Goal: Task Accomplishment & Management: Use online tool/utility

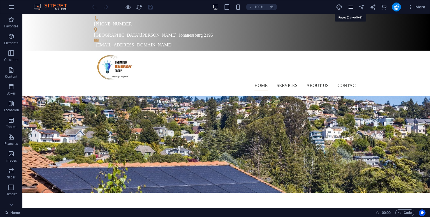
click at [349, 8] on icon "pages" at bounding box center [350, 7] width 6 height 6
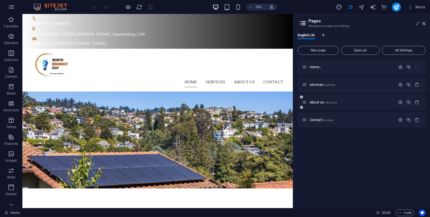
click at [337, 100] on div "About us /about-us" at bounding box center [348, 102] width 93 height 6
click at [321, 104] on div "About us /about-us" at bounding box center [348, 102] width 93 height 6
click at [317, 102] on span "About us /about-us" at bounding box center [322, 102] width 27 height 4
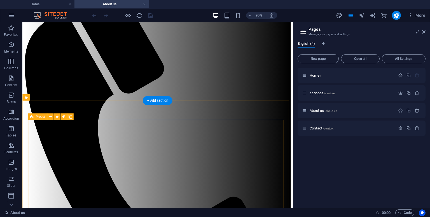
scroll to position [53, 0]
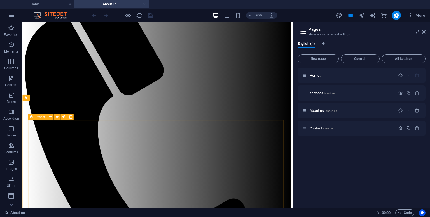
click at [39, 118] on span "Preset" at bounding box center [40, 116] width 9 height 3
click at [51, 117] on icon at bounding box center [50, 117] width 3 height 6
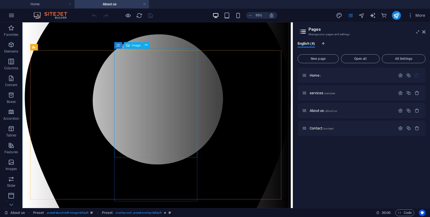
scroll to position [453, 0]
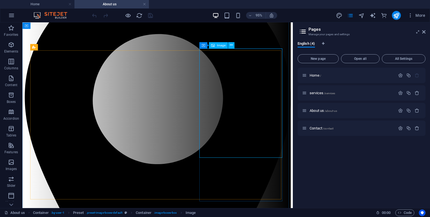
select select "%"
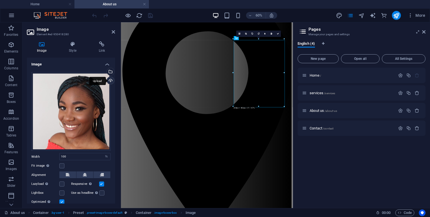
click at [107, 82] on div "Upload" at bounding box center [110, 81] width 8 height 8
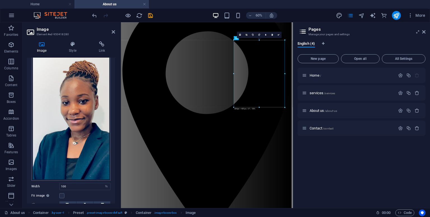
scroll to position [30, 0]
click at [247, 34] on link at bounding box center [246, 35] width 6 height 6
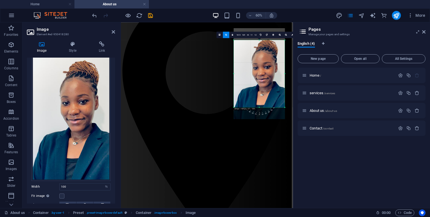
click at [425, 33] on aside "Pages Manage your pages and settings English (4) New page Open all All Settings…" at bounding box center [361, 115] width 137 height 186
click at [424, 32] on icon at bounding box center [423, 32] width 3 height 4
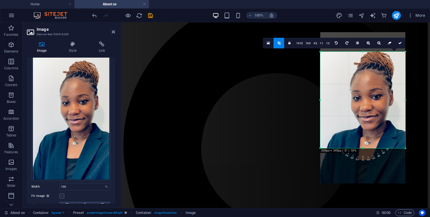
drag, startPoint x: 363, startPoint y: 164, endPoint x: 363, endPoint y: 148, distance: 15.7
click at [363, 148] on div at bounding box center [362, 148] width 85 height 2
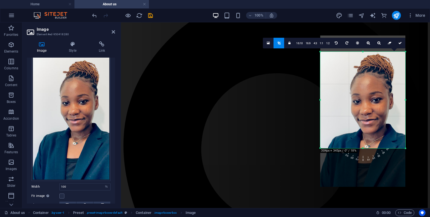
drag, startPoint x: 364, startPoint y: 108, endPoint x: 364, endPoint y: 111, distance: 3.4
click at [364, 111] on div at bounding box center [362, 111] width 85 height 151
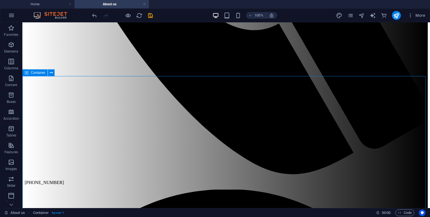
scroll to position [393, 0]
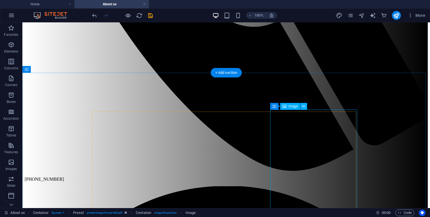
select select "%"
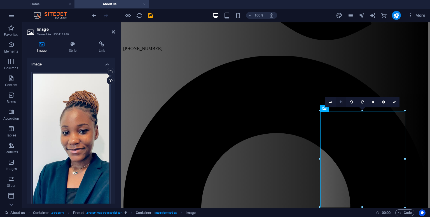
click at [342, 98] on link at bounding box center [340, 102] width 11 height 11
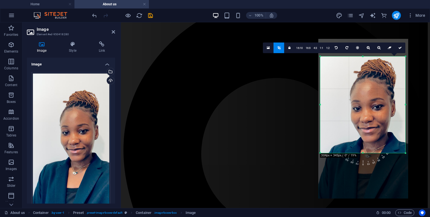
scroll to position [449, 0]
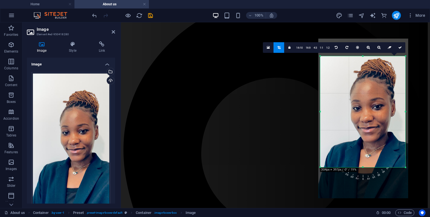
drag, startPoint x: 362, startPoint y: 152, endPoint x: 361, endPoint y: 167, distance: 14.6
click at [361, 167] on div at bounding box center [362, 167] width 85 height 2
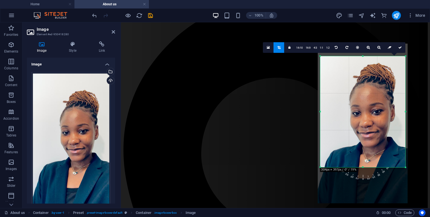
drag, startPoint x: 356, startPoint y: 129, endPoint x: 354, endPoint y: 134, distance: 4.6
click at [354, 134] on div at bounding box center [362, 124] width 90 height 160
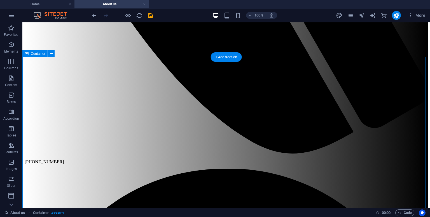
scroll to position [411, 0]
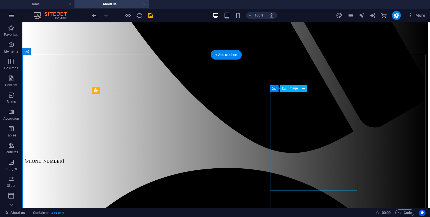
select select "%"
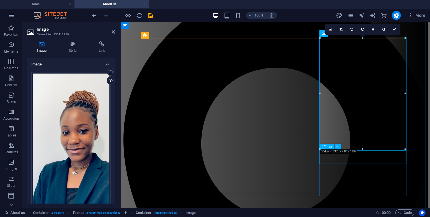
scroll to position [467, 0]
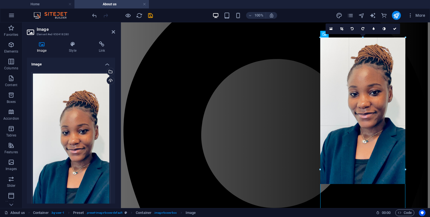
drag, startPoint x: 321, startPoint y: 92, endPoint x: 201, endPoint y: 59, distance: 123.8
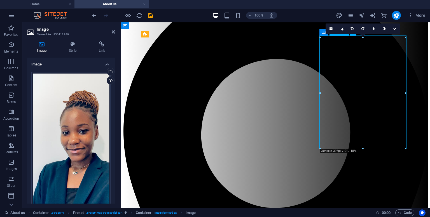
drag, startPoint x: 365, startPoint y: 131, endPoint x: 365, endPoint y: 139, distance: 8.1
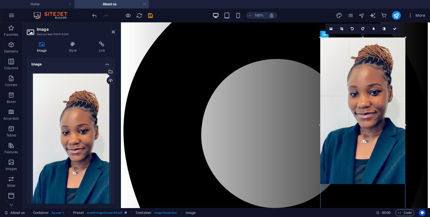
drag, startPoint x: 320, startPoint y: 94, endPoint x: 316, endPoint y: 94, distance: 4.2
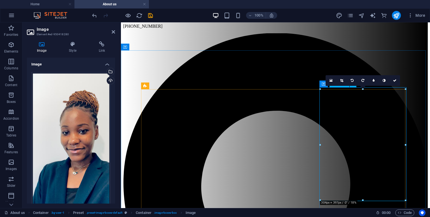
scroll to position [416, 0]
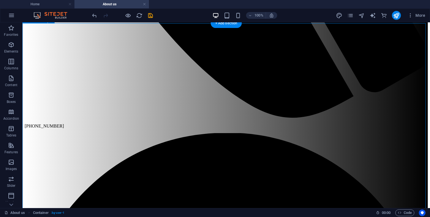
scroll to position [450, 0]
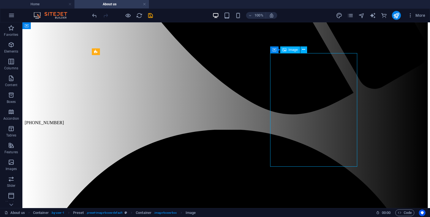
select select "%"
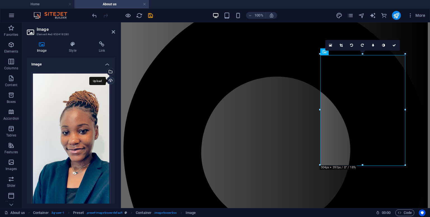
click at [111, 81] on div "Upload" at bounding box center [110, 81] width 8 height 8
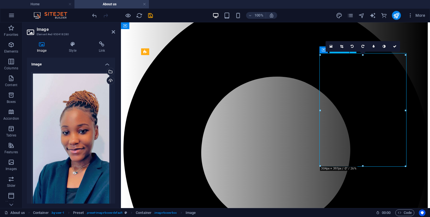
drag, startPoint x: 364, startPoint y: 128, endPoint x: 365, endPoint y: 139, distance: 11.2
drag, startPoint x: 365, startPoint y: 139, endPoint x: 365, endPoint y: 146, distance: 7.6
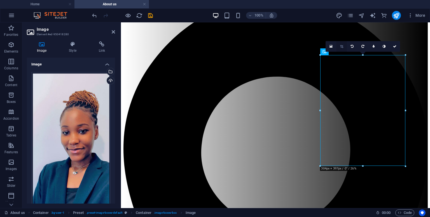
click at [341, 46] on icon at bounding box center [341, 46] width 3 height 3
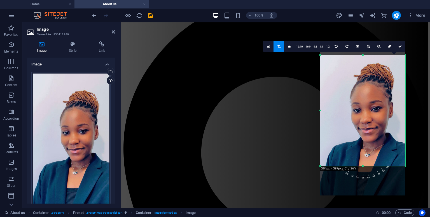
drag, startPoint x: 356, startPoint y: 94, endPoint x: 356, endPoint y: 104, distance: 9.5
click at [356, 104] on div at bounding box center [362, 119] width 85 height 151
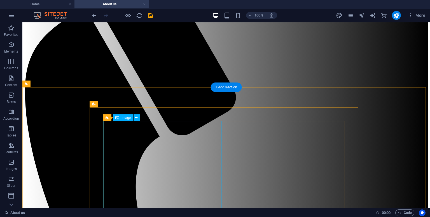
scroll to position [83, 0]
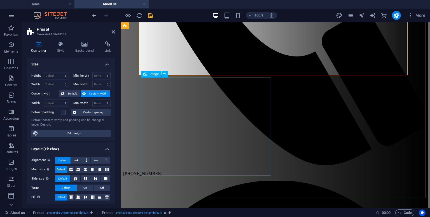
scroll to position [268, 0]
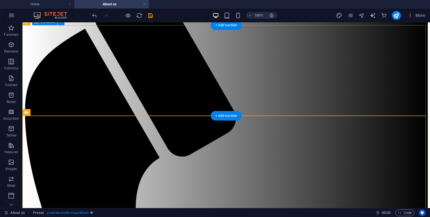
scroll to position [42, 0]
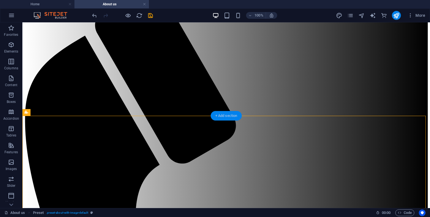
click at [216, 114] on div "+ Add section" at bounding box center [226, 116] width 31 height 10
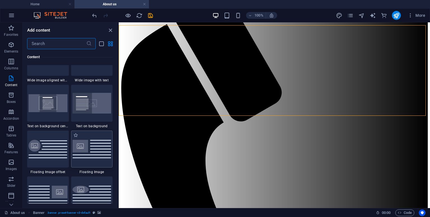
scroll to position [1143, 0]
click at [94, 159] on div at bounding box center [92, 148] width 42 height 37
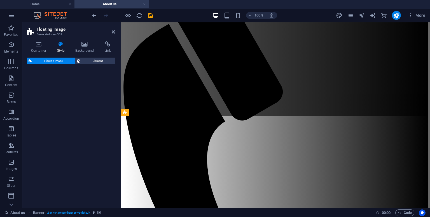
select select "%"
select select "rem"
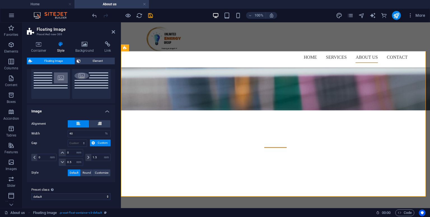
scroll to position [0, 0]
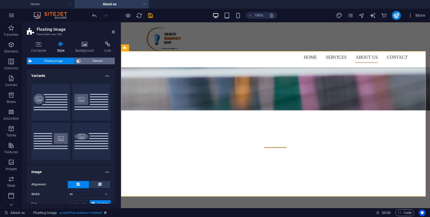
click at [89, 61] on span "Element" at bounding box center [97, 61] width 31 height 7
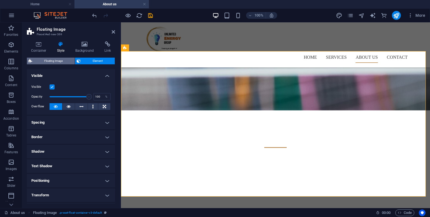
click at [60, 62] on span "Floating Image" at bounding box center [53, 61] width 39 height 7
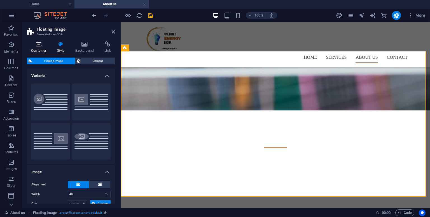
click at [37, 51] on h4 "Container" at bounding box center [40, 47] width 26 height 12
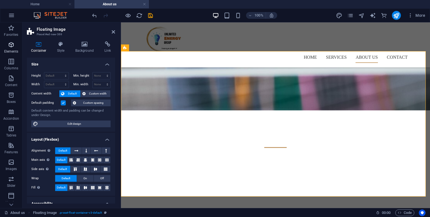
click at [12, 50] on p "Elements" at bounding box center [11, 51] width 14 height 4
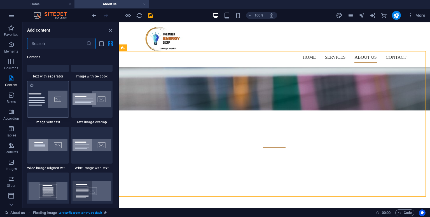
scroll to position [1045, 0]
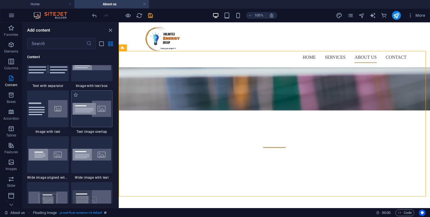
click at [88, 119] on div at bounding box center [92, 108] width 42 height 37
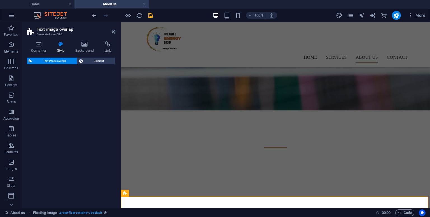
select select "rem"
select select "px"
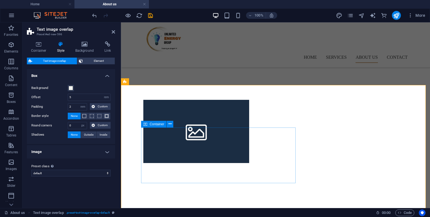
scroll to position [231, 0]
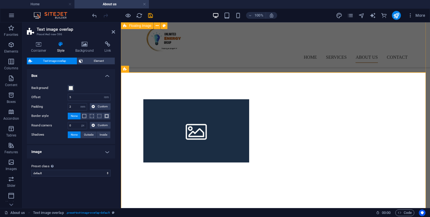
click at [247, 77] on div at bounding box center [275, 149] width 309 height 145
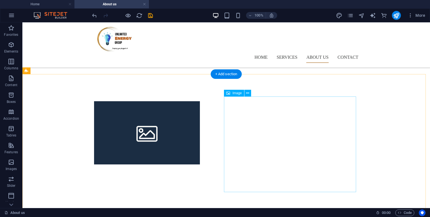
scroll to position [229, 0]
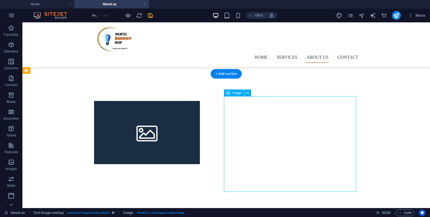
select select "%"
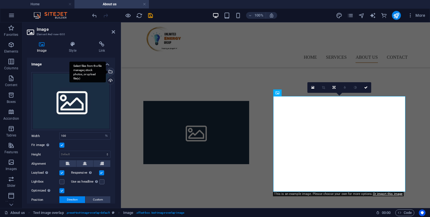
click at [109, 71] on div "Select files from the file manager, stock photos, or upload file(s)" at bounding box center [110, 72] width 8 height 8
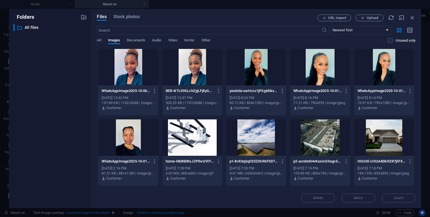
click at [257, 67] on div at bounding box center [256, 67] width 60 height 36
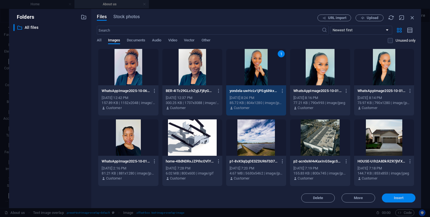
click at [404, 197] on span "Insert" at bounding box center [398, 197] width 29 height 3
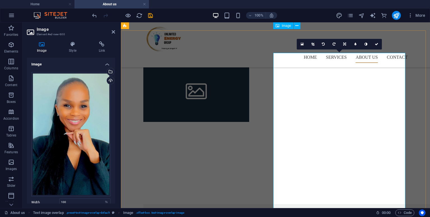
scroll to position [269, 0]
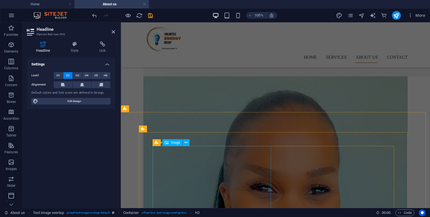
scroll to position [446, 0]
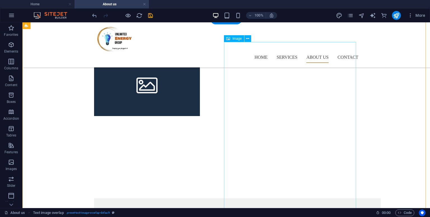
scroll to position [275, 0]
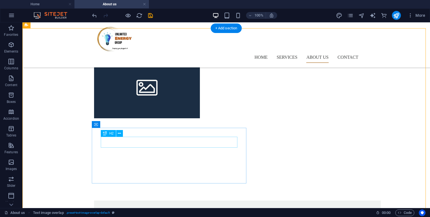
click at [154, 210] on div "New headline" at bounding box center [237, 215] width 269 height 11
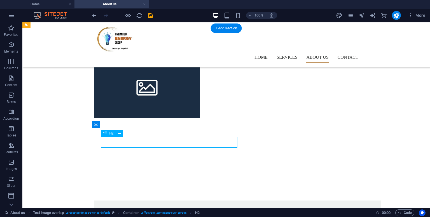
click at [154, 210] on div "New headline" at bounding box center [237, 215] width 269 height 11
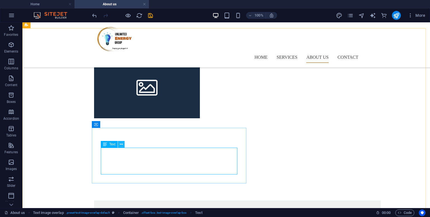
click at [122, 147] on icon at bounding box center [121, 145] width 3 height 6
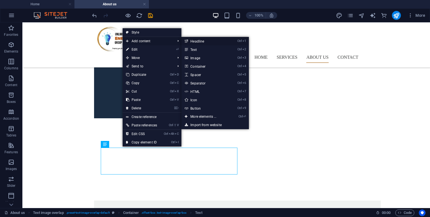
click at [193, 41] on link "Ctrl 1 Headline" at bounding box center [204, 41] width 46 height 8
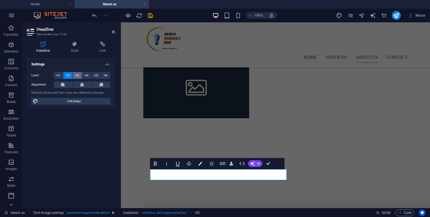
click at [77, 74] on span "H3" at bounding box center [78, 75] width 4 height 7
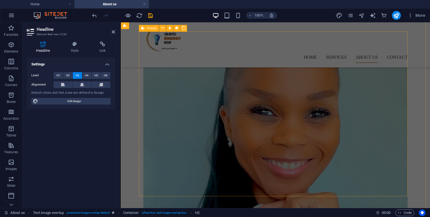
scroll to position [555, 0]
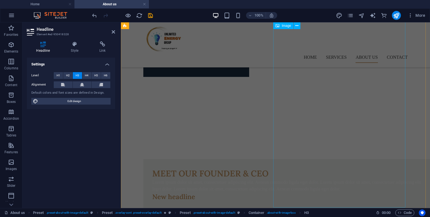
scroll to position [312, 0]
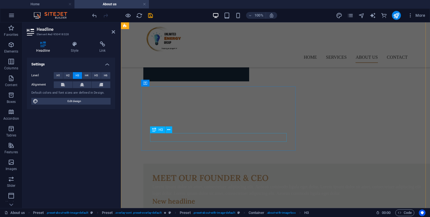
click at [175, 197] on div "New headline" at bounding box center [286, 201] width 269 height 9
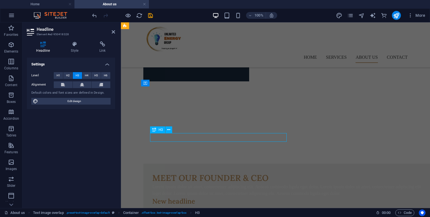
click at [175, 197] on div "New headline" at bounding box center [286, 201] width 269 height 9
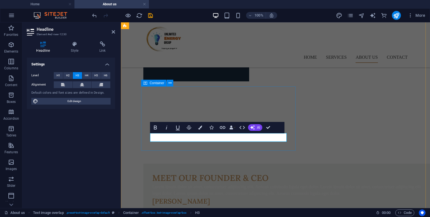
click at [218, 164] on div "Meet Our Founder & CEO Lorem ipsum dolor sit amet, consectetuer adipiscing elit…" at bounding box center [286, 189] width 286 height 51
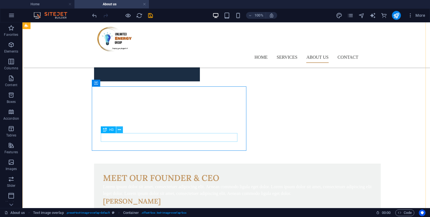
click at [119, 131] on icon at bounding box center [119, 130] width 3 height 6
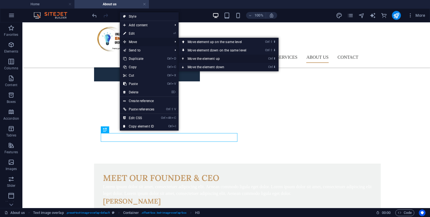
click at [196, 58] on link "Ctrl ⬆ Move the element up" at bounding box center [217, 59] width 79 height 8
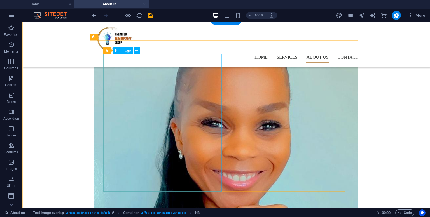
scroll to position [537, 0]
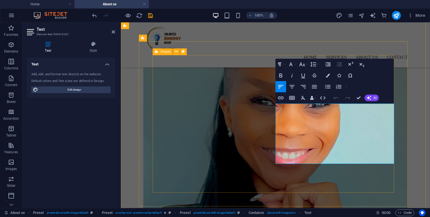
drag, startPoint x: 302, startPoint y: 160, endPoint x: 274, endPoint y: 108, distance: 59.1
copy span "At the helm of Unlimited Energy Group , Yondela leads with purpose and vision, …"
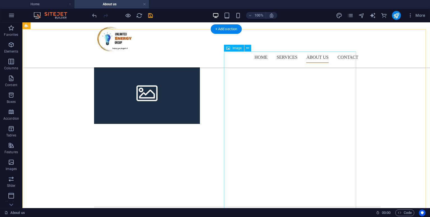
scroll to position [270, 0]
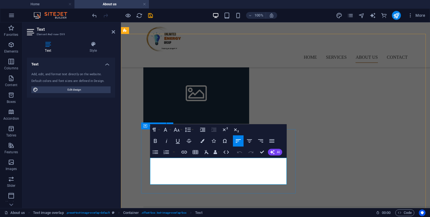
drag, startPoint x: 217, startPoint y: 182, endPoint x: 148, endPoint y: 161, distance: 72.5
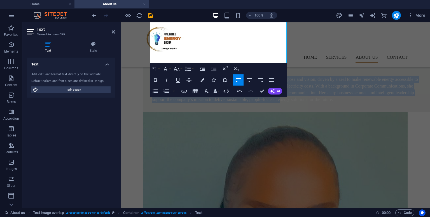
scroll to position [508, 0]
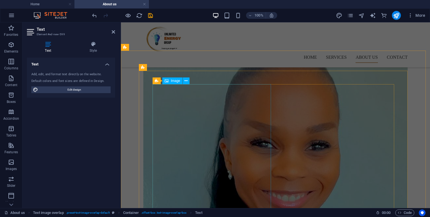
drag, startPoint x: 151, startPoint y: 164, endPoint x: 265, endPoint y: 100, distance: 130.6
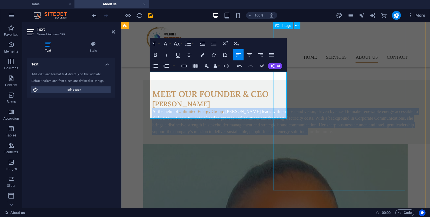
scroll to position [341, 0]
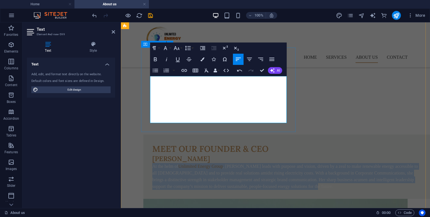
drag, startPoint x: 277, startPoint y: 120, endPoint x: 149, endPoint y: 69, distance: 138.5
click at [149, 135] on div "Meet Our Founder & CEO Yondela Nyamakazi At the helm of Unlimited Energy Group …" at bounding box center [286, 167] width 286 height 64
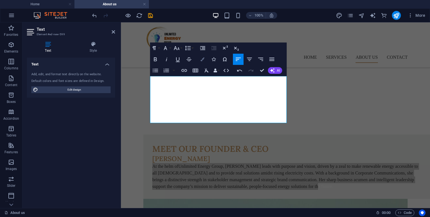
click at [203, 57] on icon "button" at bounding box center [202, 59] width 4 height 4
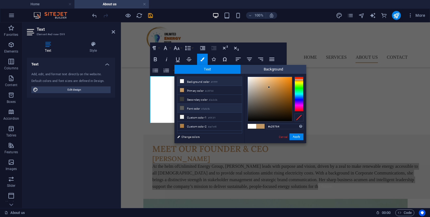
click at [194, 108] on li "Font color #5a5c5b" at bounding box center [209, 108] width 64 height 9
type input "#5a5c5b"
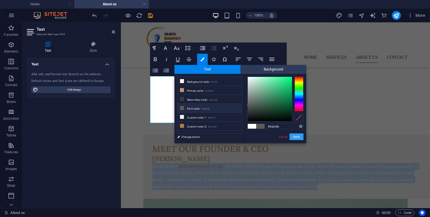
click at [295, 138] on button "Apply" at bounding box center [296, 136] width 14 height 7
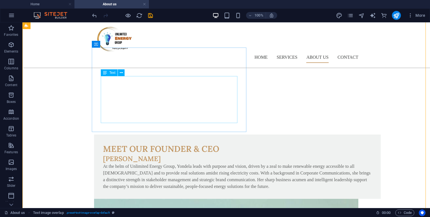
click at [128, 163] on div "At the helm of Unlimited Energy Group, Yondela leads with purpose and vision, d…" at bounding box center [237, 176] width 269 height 27
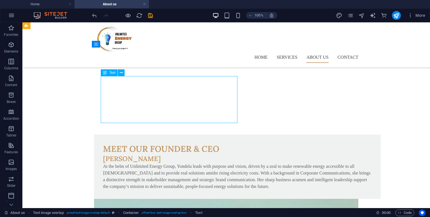
click at [128, 163] on div "At the helm of Unlimited Energy Group, Yondela leads with purpose and vision, d…" at bounding box center [237, 176] width 269 height 27
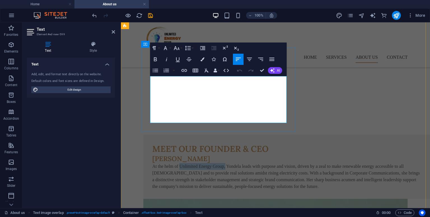
drag, startPoint x: 177, startPoint y: 79, endPoint x: 222, endPoint y: 81, distance: 45.3
click at [222, 164] on span "At the helm of Unlimited Energy Group, Yondela leads with purpose and vision, d…" at bounding box center [285, 176] width 267 height 25
click at [203, 60] on icon "button" at bounding box center [202, 59] width 4 height 4
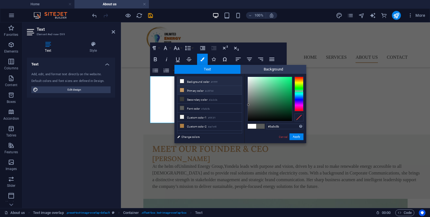
click at [192, 89] on li "Primary color #c29764" at bounding box center [209, 90] width 64 height 9
type input "#c29764"
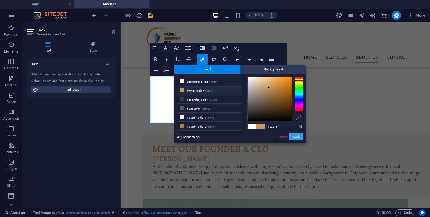
click at [297, 138] on button "Apply" at bounding box center [296, 136] width 14 height 7
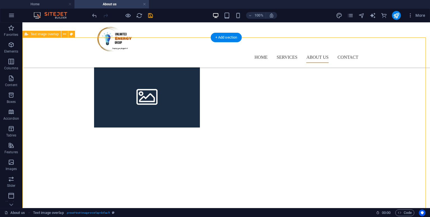
scroll to position [270, 0]
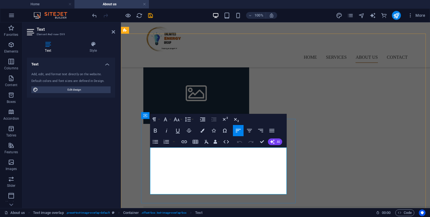
click at [203, 131] on icon "button" at bounding box center [202, 131] width 4 height 4
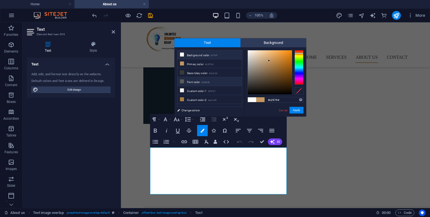
click at [191, 78] on li "Font color #5a5c5b" at bounding box center [209, 81] width 64 height 9
type input "#5a5c5b"
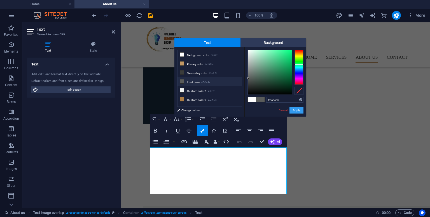
click at [293, 110] on button "Apply" at bounding box center [296, 110] width 14 height 7
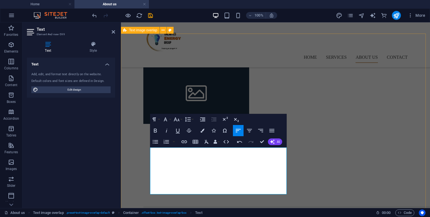
drag, startPoint x: 338, startPoint y: 136, endPoint x: 215, endPoint y: 112, distance: 125.6
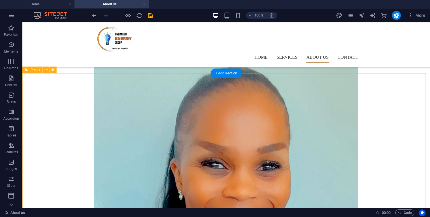
scroll to position [485, 0]
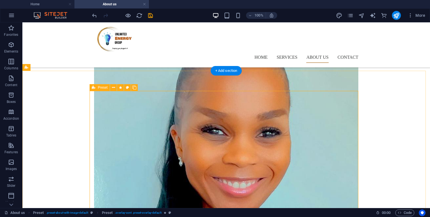
scroll to position [487, 0]
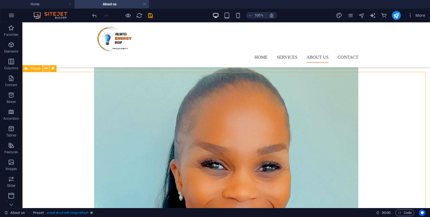
click at [46, 67] on icon at bounding box center [45, 68] width 3 height 6
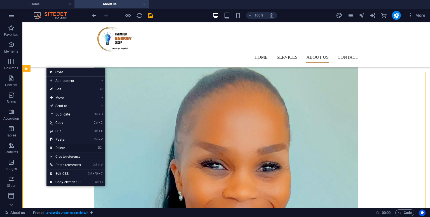
click at [75, 148] on link "⌦ Delete" at bounding box center [65, 148] width 38 height 8
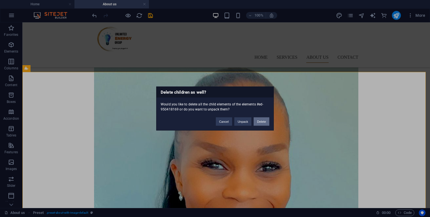
click at [258, 118] on button "Delete" at bounding box center [261, 121] width 16 height 8
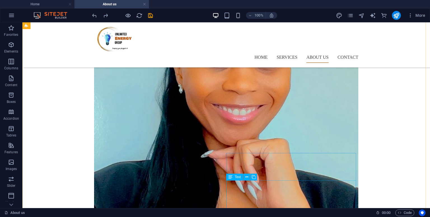
scroll to position [593, 0]
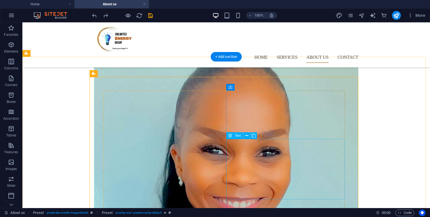
scroll to position [499, 0]
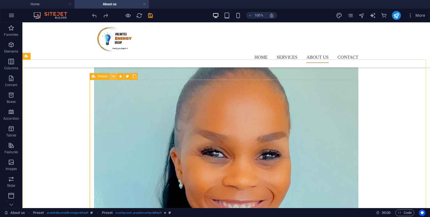
click at [112, 76] on icon at bounding box center [113, 77] width 3 height 6
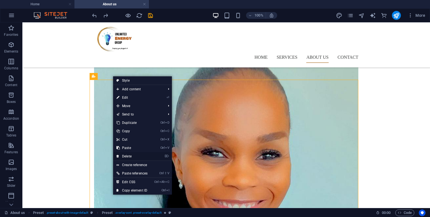
click at [124, 158] on link "⌦ Delete" at bounding box center [132, 156] width 38 height 8
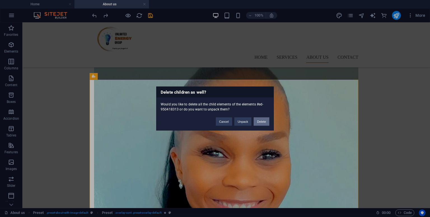
click at [262, 122] on button "Delete" at bounding box center [261, 121] width 16 height 8
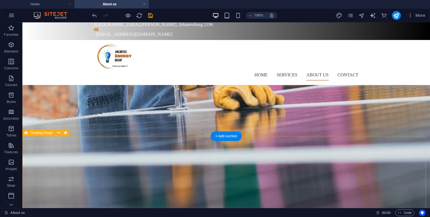
scroll to position [22, 0]
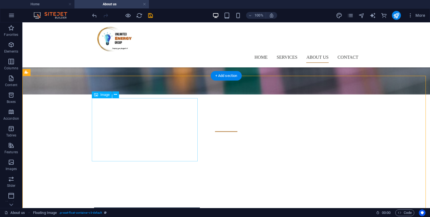
scroll to position [81, 0]
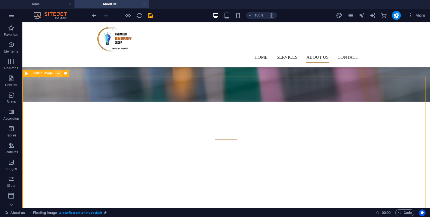
click at [58, 73] on icon at bounding box center [58, 73] width 3 height 6
click at [60, 72] on button at bounding box center [58, 73] width 7 height 7
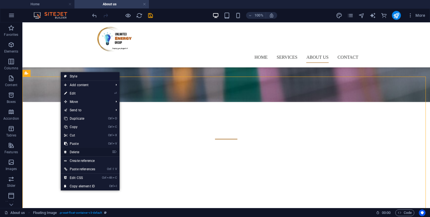
click at [113, 153] on li "⌦ Delete" at bounding box center [90, 152] width 59 height 9
click at [115, 151] on icon "⌦" at bounding box center [114, 152] width 4 height 4
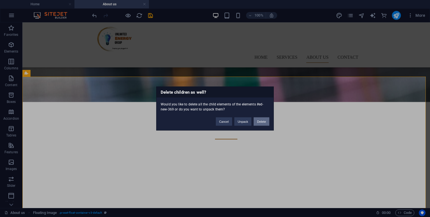
click at [257, 122] on button "Delete" at bounding box center [261, 121] width 16 height 8
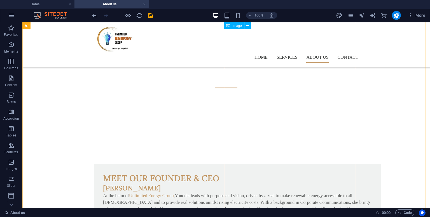
scroll to position [167, 0]
click at [170, 192] on div "At the helm of Unlimited Energy Group , Yondela leads with purpose and vision, …" at bounding box center [237, 205] width 269 height 27
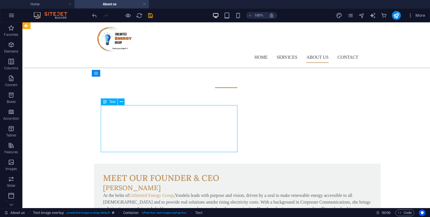
click at [170, 192] on div "At the helm of Unlimited Energy Group , Yondela leads with purpose and vision, …" at bounding box center [237, 205] width 269 height 27
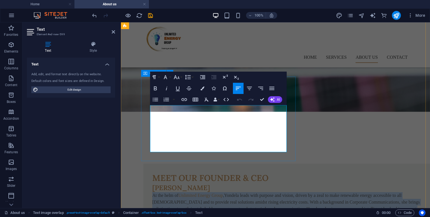
drag, startPoint x: 279, startPoint y: 150, endPoint x: 144, endPoint y: 110, distance: 141.3
click at [144, 164] on div "Meet Our Founder & CEO Yondela Nyamakazi At the helm of Unlimited Energy Group …" at bounding box center [286, 196] width 286 height 64
click at [271, 88] on icon "button" at bounding box center [271, 88] width 7 height 7
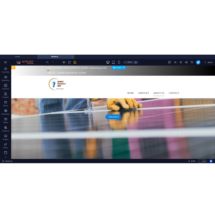
scroll to position [0, 0]
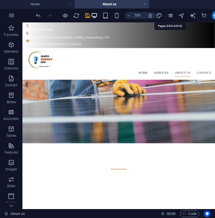
click at [168, 14] on icon "pages" at bounding box center [170, 15] width 6 height 6
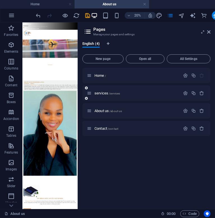
click at [108, 95] on div "services /services" at bounding box center [133, 93] width 93 height 6
click at [104, 93] on span "services /services" at bounding box center [106, 93] width 25 height 4
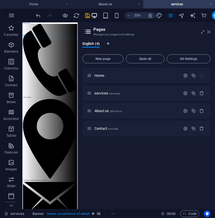
click at [209, 33] on icon at bounding box center [208, 32] width 3 height 4
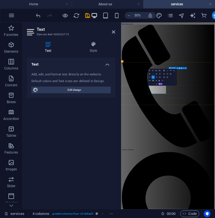
drag, startPoint x: 215, startPoint y: 239, endPoint x: 292, endPoint y: 263, distance: 80.4
drag, startPoint x: 269, startPoint y: 251, endPoint x: 194, endPoint y: 225, distance: 79.6
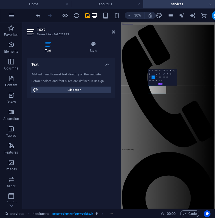
click at [165, 74] on button "Colors" at bounding box center [163, 73] width 3 height 3
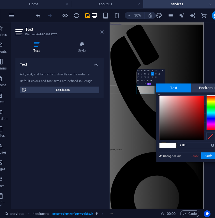
click at [100, 30] on icon at bounding box center [101, 32] width 3 height 4
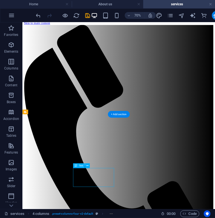
scroll to position [4, 0]
drag, startPoint x: 151, startPoint y: 257, endPoint x: 107, endPoint y: 239, distance: 47.7
drag, startPoint x: 97, startPoint y: 232, endPoint x: 114, endPoint y: 248, distance: 23.4
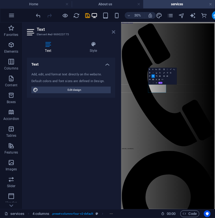
click at [113, 32] on icon at bounding box center [113, 32] width 3 height 4
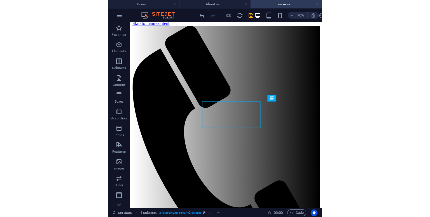
scroll to position [131, 0]
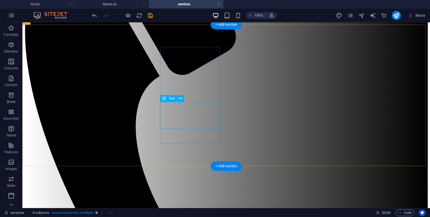
drag, startPoint x: 217, startPoint y: 126, endPoint x: 194, endPoint y: 116, distance: 25.3
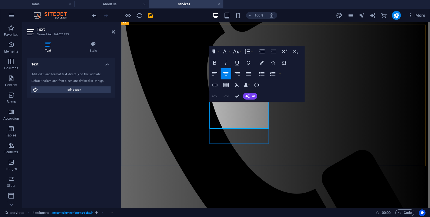
drag, startPoint x: 211, startPoint y: 104, endPoint x: 267, endPoint y: 128, distance: 61.5
click at [262, 60] on button "Colors" at bounding box center [261, 62] width 11 height 11
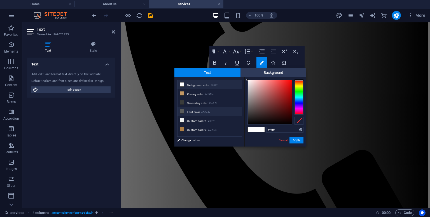
click at [214, 110] on li "Font color #5a5c5b" at bounding box center [209, 111] width 64 height 9
type input "#5a5c5b"
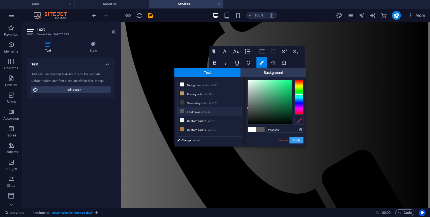
click at [293, 137] on button "Apply" at bounding box center [296, 140] width 14 height 7
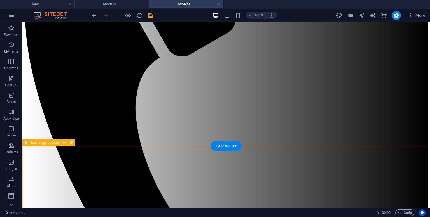
scroll to position [147, 0]
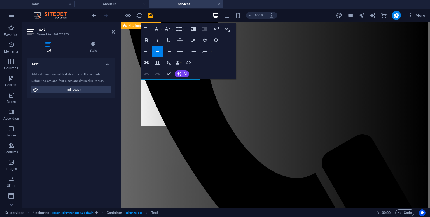
drag, startPoint x: 143, startPoint y: 81, endPoint x: 204, endPoint y: 122, distance: 73.5
click at [192, 43] on button "Colors" at bounding box center [193, 40] width 11 height 11
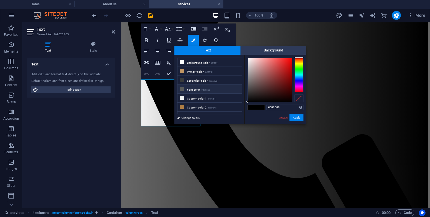
click at [215, 89] on li "Font color #5a5c5b" at bounding box center [209, 89] width 64 height 9
type input "#5a5c5b"
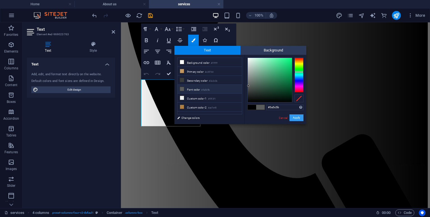
click at [291, 117] on button "Apply" at bounding box center [296, 117] width 14 height 7
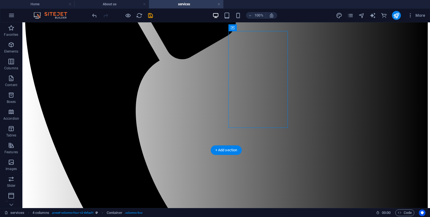
drag, startPoint x: 269, startPoint y: 109, endPoint x: 224, endPoint y: 91, distance: 48.2
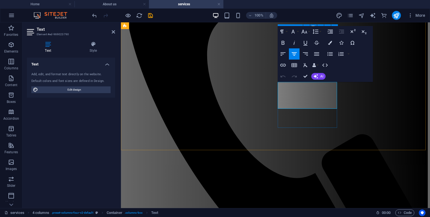
drag, startPoint x: 279, startPoint y: 84, endPoint x: 324, endPoint y: 110, distance: 52.6
click at [330, 40] on button "Colors" at bounding box center [329, 42] width 11 height 11
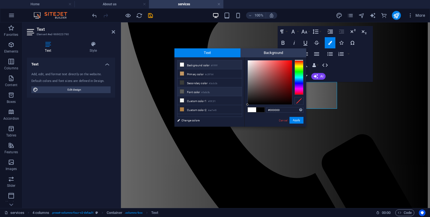
click at [214, 91] on li "Font color #5a5c5b" at bounding box center [209, 91] width 64 height 9
type input "#5a5c5b"
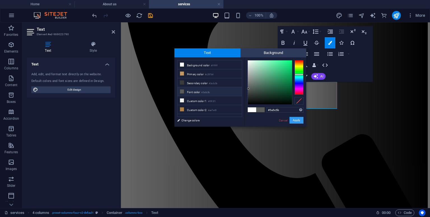
click at [297, 120] on button "Apply" at bounding box center [296, 120] width 14 height 7
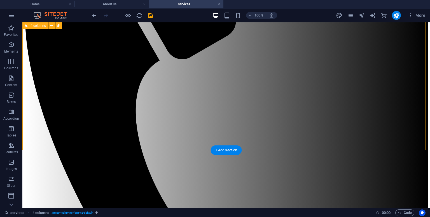
drag, startPoint x: 375, startPoint y: 98, endPoint x: 321, endPoint y: 98, distance: 54.0
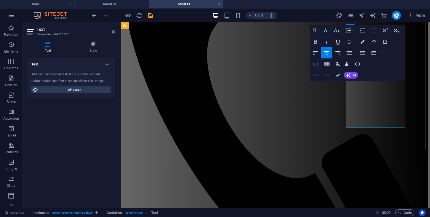
drag, startPoint x: 350, startPoint y: 85, endPoint x: 392, endPoint y: 123, distance: 56.6
click at [366, 43] on button "Colors" at bounding box center [362, 41] width 11 height 11
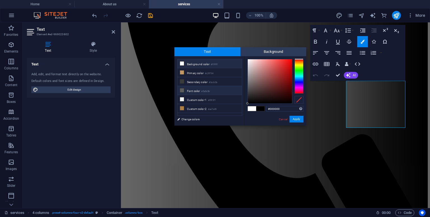
click at [225, 92] on li "Font color #5a5c5b" at bounding box center [209, 90] width 64 height 9
type input "#5a5c5b"
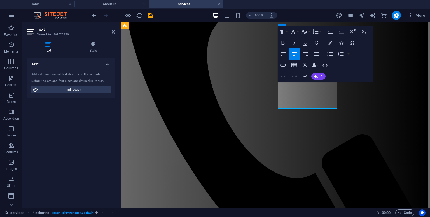
drag, startPoint x: 278, startPoint y: 86, endPoint x: 321, endPoint y: 107, distance: 47.6
drag, startPoint x: 334, startPoint y: 106, endPoint x: 276, endPoint y: 81, distance: 62.9
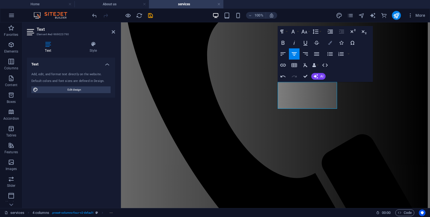
click at [330, 44] on icon "button" at bounding box center [330, 43] width 4 height 4
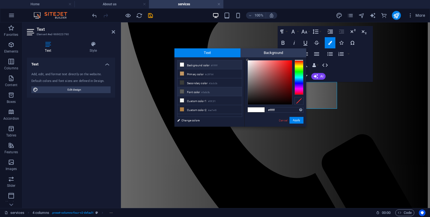
click at [217, 89] on li "Font color #5a5c5b" at bounding box center [209, 91] width 64 height 9
type input "#5a5c5b"
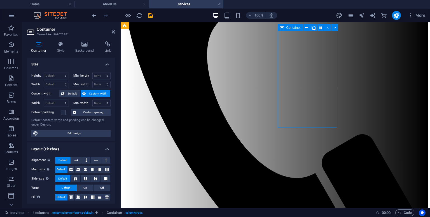
drag, startPoint x: 330, startPoint y: 118, endPoint x: 278, endPoint y: 93, distance: 57.1
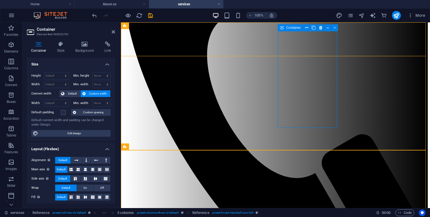
scroll to position [0, 0]
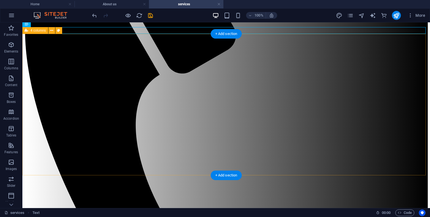
scroll to position [144, 0]
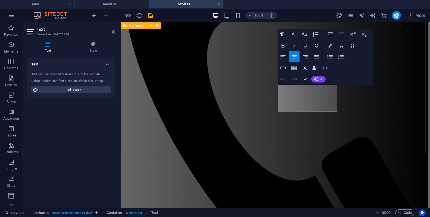
drag, startPoint x: 278, startPoint y: 88, endPoint x: 343, endPoint y: 116, distance: 70.6
click at [330, 44] on icon "button" at bounding box center [330, 46] width 4 height 4
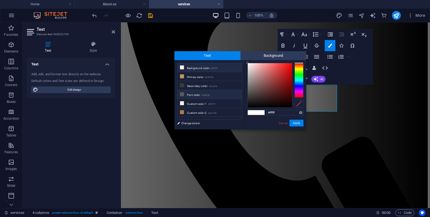
click at [203, 94] on small "#5a5c5b" at bounding box center [205, 95] width 8 height 4
type input "#5a5c5b"
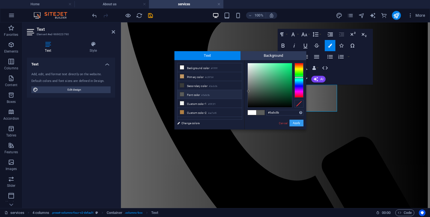
click at [295, 121] on button "Apply" at bounding box center [296, 123] width 14 height 7
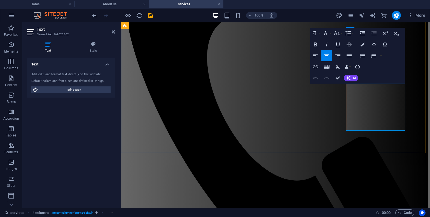
drag, startPoint x: 388, startPoint y: 127, endPoint x: 349, endPoint y: 88, distance: 55.4
drag, startPoint x: 401, startPoint y: 114, endPoint x: 346, endPoint y: 86, distance: 61.4
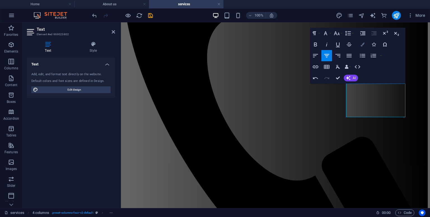
click at [364, 43] on icon "button" at bounding box center [362, 45] width 4 height 4
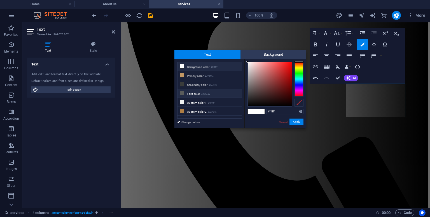
click at [226, 91] on li "Font color #5a5c5b" at bounding box center [209, 93] width 64 height 9
type input "#5a5c5b"
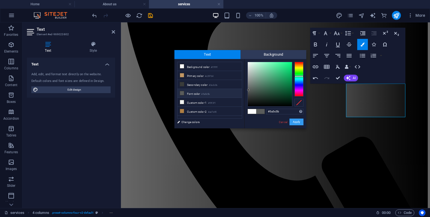
click at [297, 122] on button "Apply" at bounding box center [296, 122] width 14 height 7
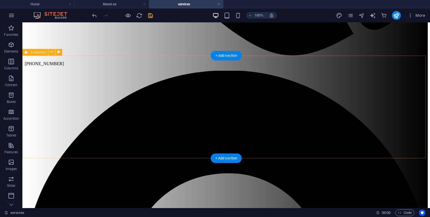
scroll to position [517, 0]
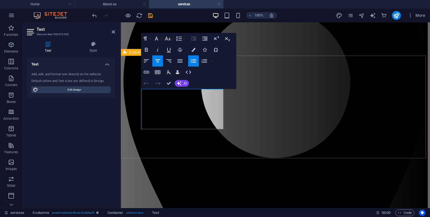
drag, startPoint x: 213, startPoint y: 127, endPoint x: 137, endPoint y: 91, distance: 84.7
click at [192, 51] on icon "button" at bounding box center [193, 50] width 4 height 4
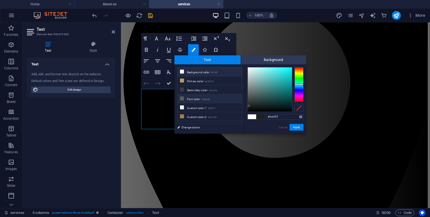
click at [197, 97] on li "Font color #5a5c5b" at bounding box center [209, 98] width 64 height 9
type input "#5a5c5b"
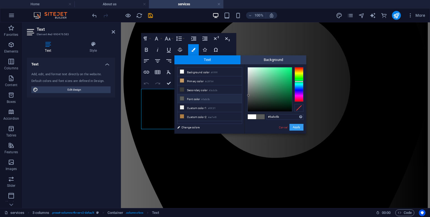
click at [296, 130] on button "Apply" at bounding box center [296, 127] width 14 height 7
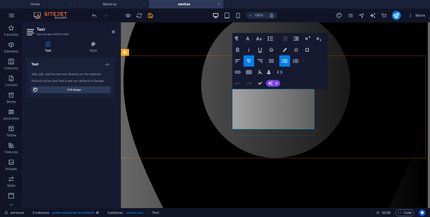
drag, startPoint x: 302, startPoint y: 126, endPoint x: 238, endPoint y: 91, distance: 72.5
click at [284, 50] on icon "button" at bounding box center [285, 50] width 4 height 4
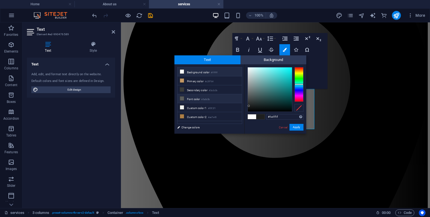
click at [212, 98] on li "Font color #5a5c5b" at bounding box center [209, 98] width 64 height 9
type input "#5a5c5b"
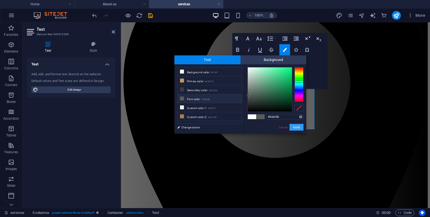
click at [295, 124] on button "Apply" at bounding box center [296, 127] width 14 height 7
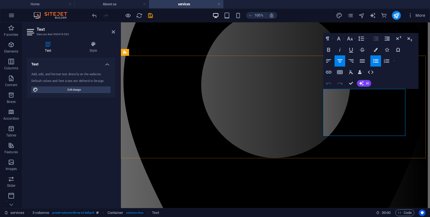
drag, startPoint x: 396, startPoint y: 134, endPoint x: 325, endPoint y: 91, distance: 82.9
click at [375, 48] on icon "button" at bounding box center [375, 50] width 4 height 4
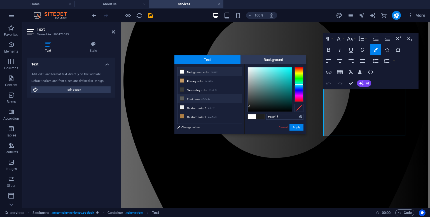
click at [221, 99] on li "Font color #5a5c5b" at bounding box center [209, 98] width 64 height 9
type input "#5a5c5b"
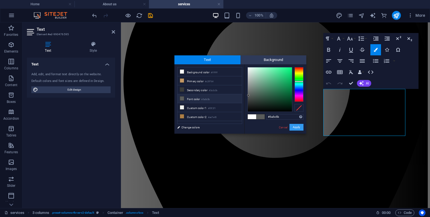
click at [297, 125] on button "Apply" at bounding box center [296, 127] width 14 height 7
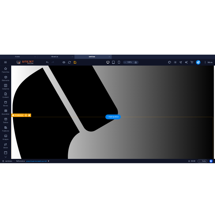
scroll to position [0, 0]
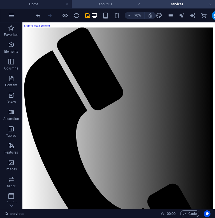
click at [96, 3] on h4 "About us" at bounding box center [108, 4] width 72 height 6
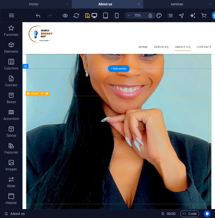
scroll to position [472, 0]
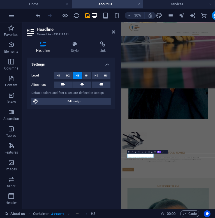
scroll to position [249, 0]
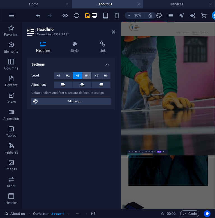
click at [85, 73] on span "H4" at bounding box center [87, 75] width 4 height 7
click at [76, 76] on span "H3" at bounding box center [78, 75] width 4 height 7
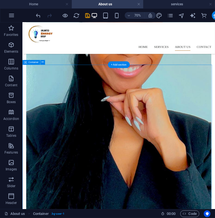
scroll to position [472, 0]
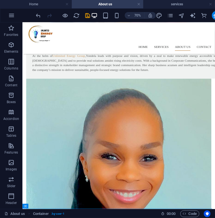
scroll to position [222, 0]
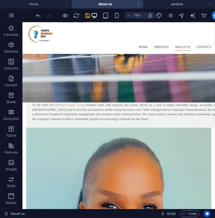
click at [192, 52] on nav "Home services About us Contact" at bounding box center [160, 57] width 264 height 11
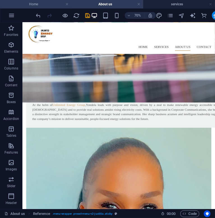
click at [46, 1] on h4 "Home" at bounding box center [36, 4] width 72 height 6
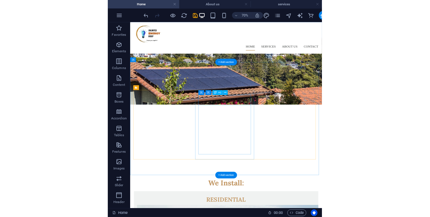
scroll to position [87, 0]
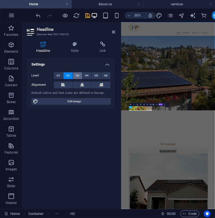
click at [75, 73] on button "H3" at bounding box center [77, 75] width 9 height 7
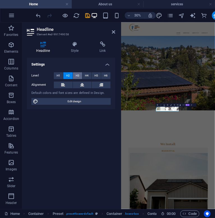
click at [77, 75] on span "H3" at bounding box center [78, 75] width 4 height 7
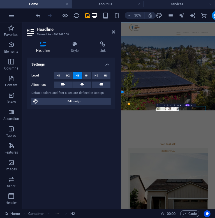
click at [77, 75] on span "H3" at bounding box center [78, 75] width 4 height 7
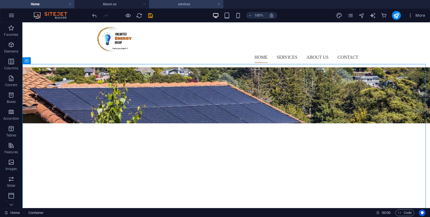
click at [176, 4] on h4 "services" at bounding box center [186, 4] width 74 height 6
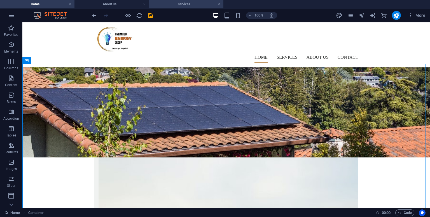
scroll to position [0, 0]
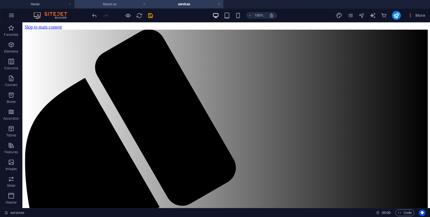
click at [116, 2] on h4 "About us" at bounding box center [111, 4] width 74 height 6
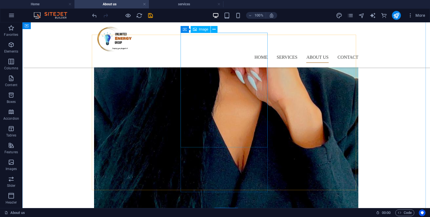
scroll to position [560, 0]
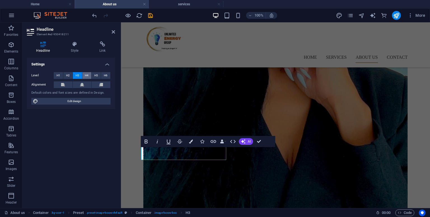
click at [86, 74] on span "H4" at bounding box center [87, 75] width 4 height 7
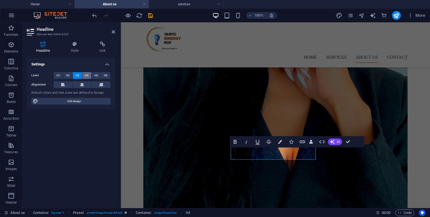
click at [85, 77] on span "H4" at bounding box center [87, 75] width 4 height 7
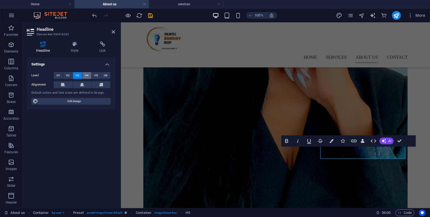
click at [85, 75] on span "H4" at bounding box center [87, 75] width 4 height 7
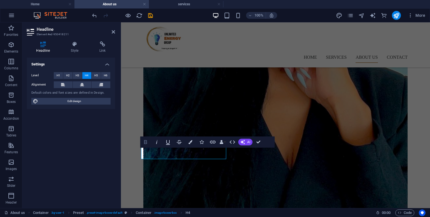
click at [143, 140] on icon "button" at bounding box center [145, 142] width 7 height 7
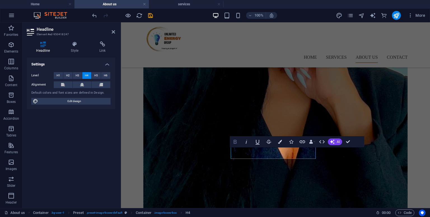
click at [234, 140] on icon "button" at bounding box center [234, 142] width 3 height 4
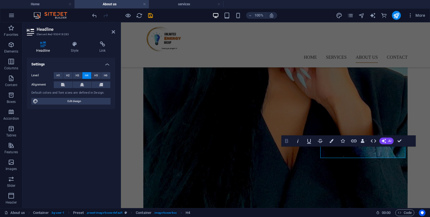
click at [289, 141] on icon "button" at bounding box center [286, 141] width 7 height 7
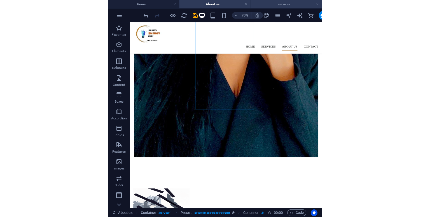
scroll to position [601, 0]
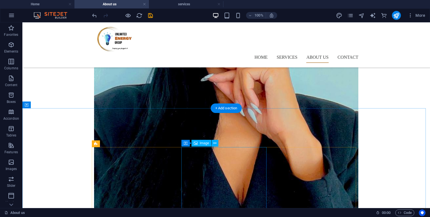
scroll to position [325, 0]
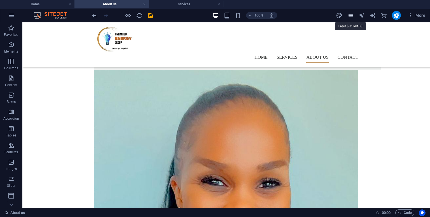
click at [350, 18] on icon "pages" at bounding box center [350, 15] width 6 height 6
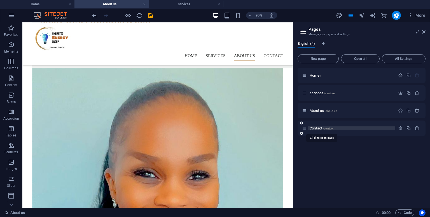
click at [313, 127] on span "Contact /contact" at bounding box center [321, 128] width 24 height 4
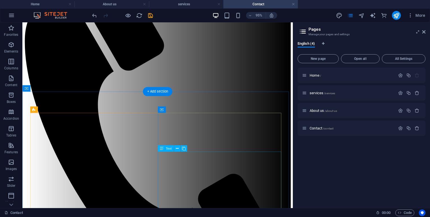
scroll to position [0, 0]
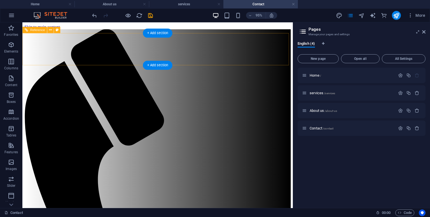
drag, startPoint x: 198, startPoint y: 46, endPoint x: 197, endPoint y: 50, distance: 3.5
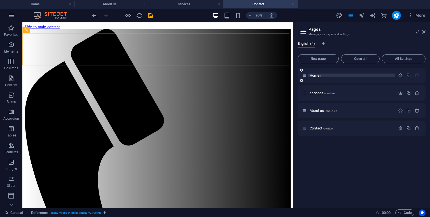
click at [312, 75] on span "Home /" at bounding box center [314, 75] width 11 height 4
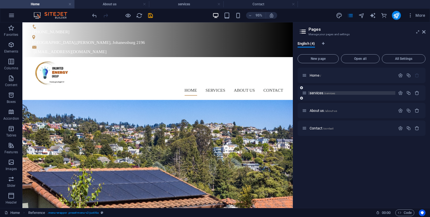
click at [314, 93] on span "services /services" at bounding box center [321, 93] width 25 height 4
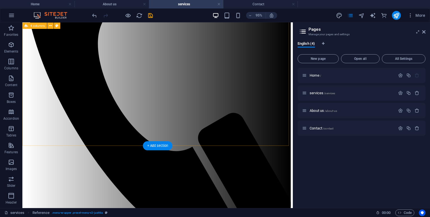
scroll to position [144, 0]
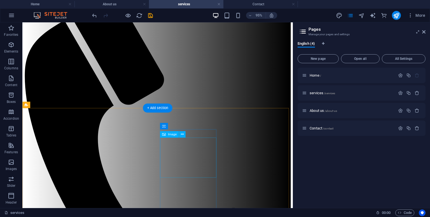
scroll to position [0, 0]
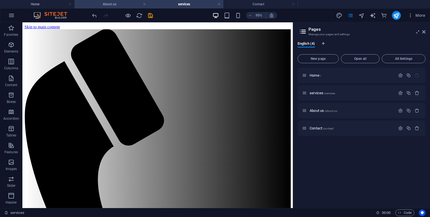
click at [121, 3] on h4 "About us" at bounding box center [111, 4] width 74 height 6
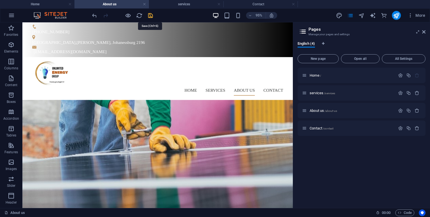
click at [150, 15] on icon "save" at bounding box center [150, 15] width 6 height 6
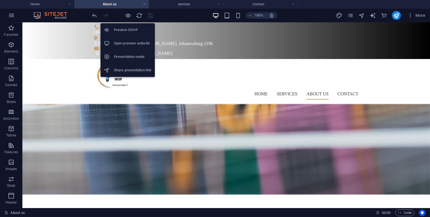
click at [131, 39] on li "Open preview website" at bounding box center [127, 43] width 54 height 13
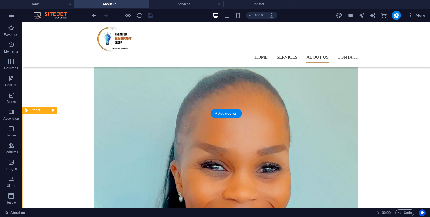
scroll to position [294, 0]
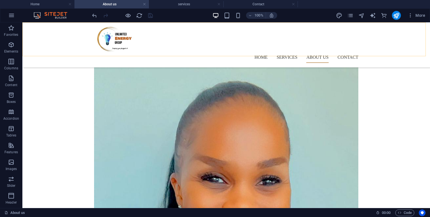
click at [286, 52] on nav "Home services About us Contact" at bounding box center [226, 57] width 264 height 11
click at [352, 12] on icon "pages" at bounding box center [350, 15] width 6 height 6
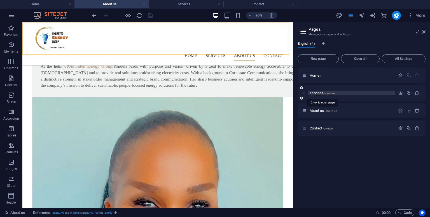
click at [317, 93] on span "services /services" at bounding box center [321, 93] width 25 height 4
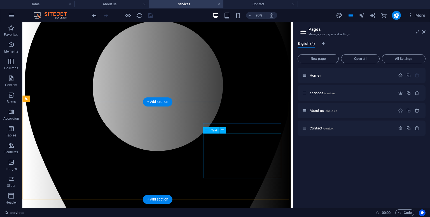
scroll to position [480, 0]
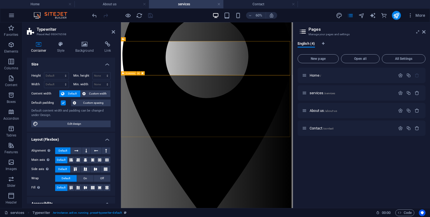
scroll to position [463, 0]
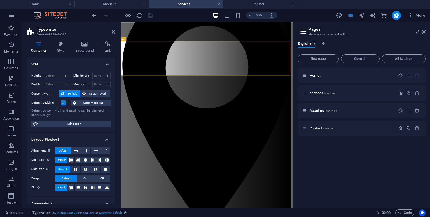
click at [426, 32] on aside "Pages Manage your pages and settings English (4) New page Open all All Settings…" at bounding box center [361, 115] width 137 height 186
click at [424, 32] on icon at bounding box center [423, 32] width 3 height 4
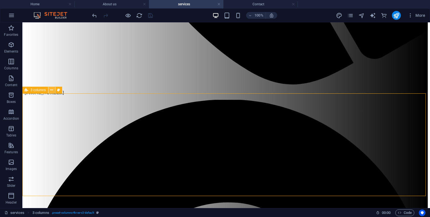
click at [53, 92] on button at bounding box center [51, 90] width 7 height 7
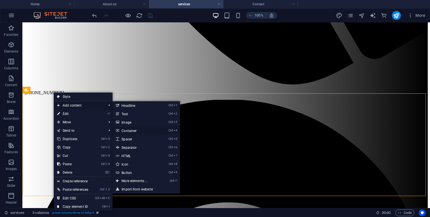
click at [133, 131] on link "Ctrl 4 Container" at bounding box center [135, 130] width 46 height 8
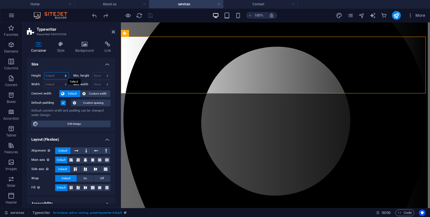
click at [64, 75] on select "Default px rem % vh vw" at bounding box center [56, 75] width 24 height 7
click at [82, 65] on h4 "Size" at bounding box center [71, 63] width 88 height 10
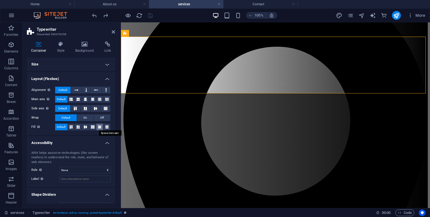
click at [98, 127] on icon at bounding box center [99, 126] width 7 height 3
click at [106, 129] on button at bounding box center [106, 127] width 7 height 7
click at [99, 129] on button at bounding box center [99, 127] width 7 height 7
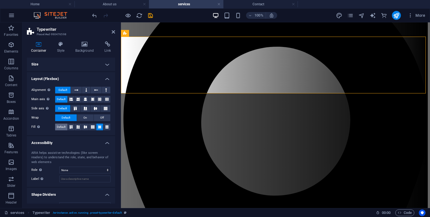
click at [61, 126] on span "Default" at bounding box center [61, 127] width 9 height 7
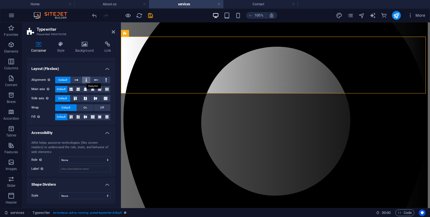
click at [85, 79] on icon at bounding box center [86, 80] width 2 height 7
click at [86, 80] on icon at bounding box center [86, 80] width 2 height 7
click at [78, 80] on button at bounding box center [76, 80] width 11 height 7
click at [107, 78] on button at bounding box center [106, 80] width 8 height 7
click at [63, 79] on span "Default" at bounding box center [62, 80] width 9 height 7
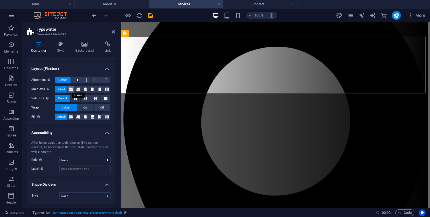
click at [69, 89] on icon at bounding box center [70, 89] width 3 height 7
click at [64, 90] on span "Default" at bounding box center [61, 89] width 9 height 7
click at [84, 98] on icon at bounding box center [85, 98] width 7 height 3
click at [95, 99] on icon at bounding box center [95, 98] width 7 height 3
click at [67, 99] on span "Default" at bounding box center [62, 98] width 9 height 7
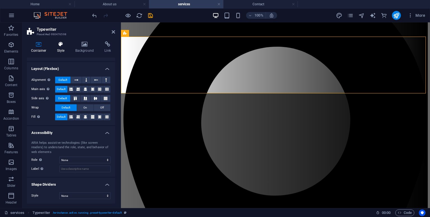
click at [60, 44] on icon at bounding box center [61, 44] width 16 height 6
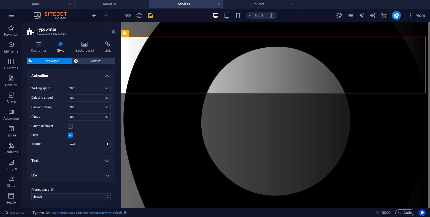
click at [43, 108] on label "Cursor ticking" at bounding box center [49, 107] width 36 height 3
click at [96, 119] on input "500" at bounding box center [89, 117] width 42 height 7
type input "5"
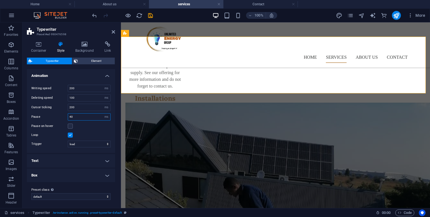
type input "4"
type input "500"
click at [106, 173] on h4 "Box" at bounding box center [71, 175] width 88 height 13
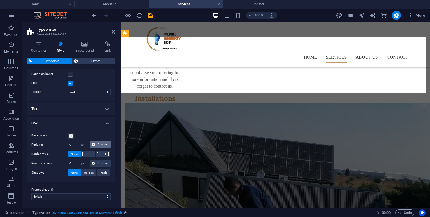
click at [99, 143] on span "Custom" at bounding box center [103, 144] width 12 height 7
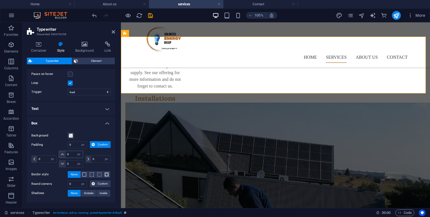
click at [63, 153] on icon at bounding box center [62, 154] width 3 height 3
click at [62, 164] on icon at bounding box center [62, 163] width 3 height 3
click at [32, 158] on span at bounding box center [35, 159] width 6 height 7
click at [43, 160] on input "0" at bounding box center [46, 159] width 19 height 7
type input "1"
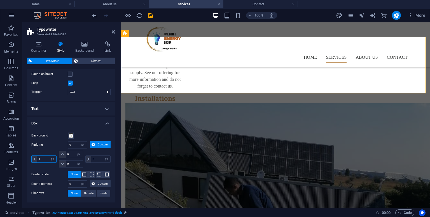
select select "DISABLED_OPTION_VALUE"
type input "0"
click at [112, 32] on icon at bounding box center [113, 32] width 3 height 4
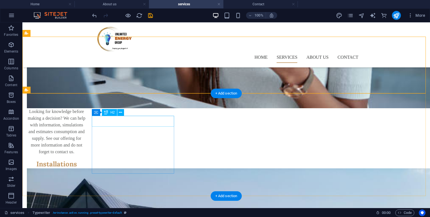
scroll to position [586, 0]
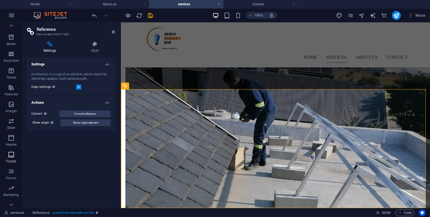
click at [12, 152] on icon "button" at bounding box center [11, 154] width 7 height 7
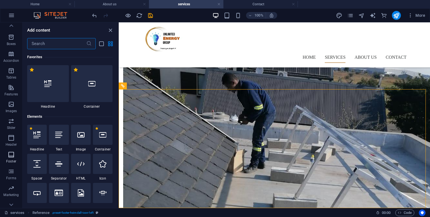
scroll to position [3703, 0]
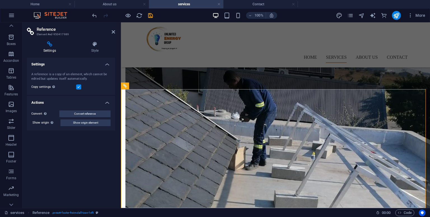
drag, startPoint x: 94, startPoint y: 45, endPoint x: 58, endPoint y: 174, distance: 134.1
click at [58, 174] on div "Settings A reference is a copy of an element, which cannot be edited but update…" at bounding box center [71, 131] width 88 height 146
click at [10, 158] on icon "button" at bounding box center [11, 154] width 7 height 7
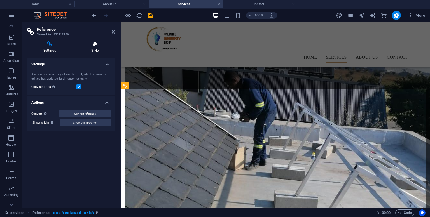
click at [95, 47] on h4 "Style" at bounding box center [95, 47] width 40 height 12
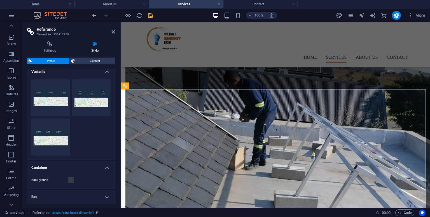
scroll to position [0, 0]
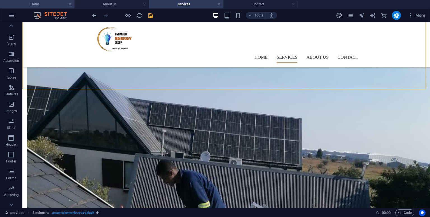
click at [45, 7] on h4 "Home" at bounding box center [37, 4] width 74 height 6
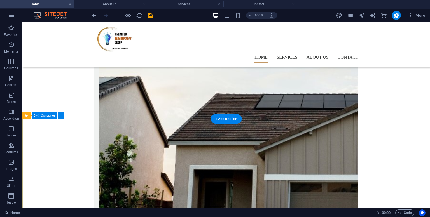
scroll to position [372, 0]
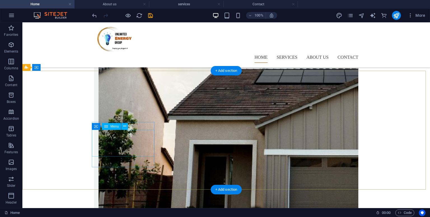
select select
select select "1"
select select
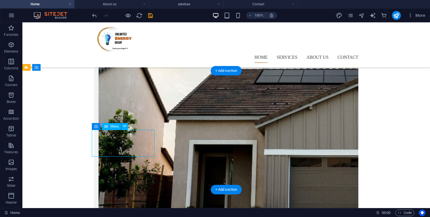
select select "2"
select select
select select "3"
select select
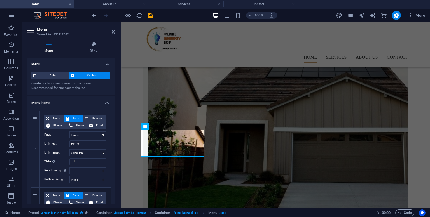
scroll to position [363, 0]
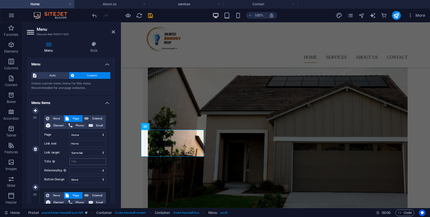
drag, startPoint x: 85, startPoint y: 117, endPoint x: 83, endPoint y: 161, distance: 43.4
click at [83, 161] on div "None Page External Element Phone Email Page Home services About us Contact Elem…" at bounding box center [75, 149] width 71 height 77
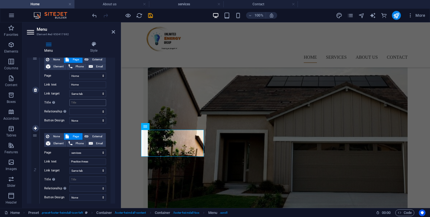
scroll to position [59, 0]
click at [92, 161] on input "Practice Areas" at bounding box center [87, 161] width 37 height 7
type input "P"
select select
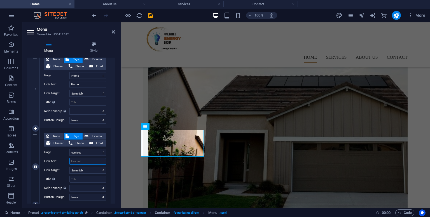
select select
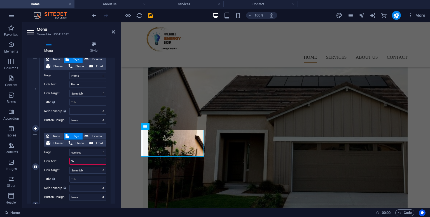
type input "Ser"
select select
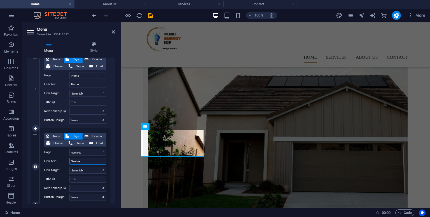
type input "Services"
select select
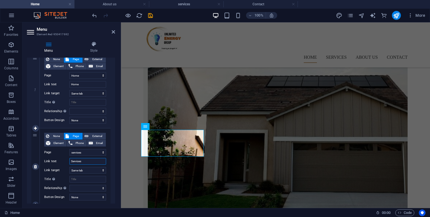
type input "Services"
click at [107, 164] on div "None Page External Element Phone Email Page Home services About us Contact Elem…" at bounding box center [75, 166] width 71 height 77
click at [149, 12] on icon "save" at bounding box center [150, 15] width 6 height 6
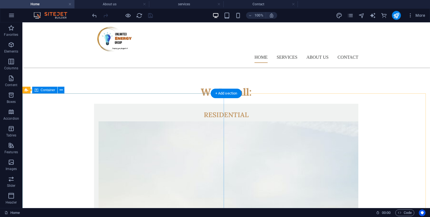
scroll to position [219, 0]
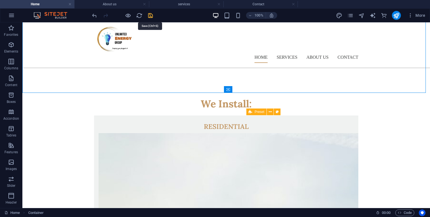
click at [148, 18] on icon "save" at bounding box center [150, 15] width 6 height 6
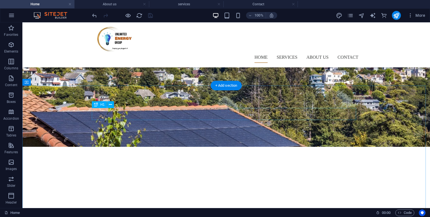
scroll to position [66, 0]
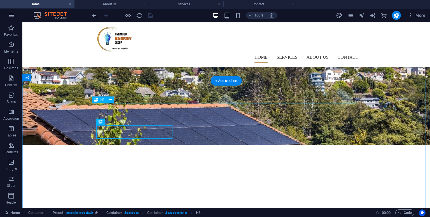
scroll to position [109, 0]
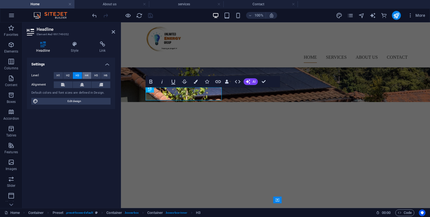
click at [86, 74] on span "H4" at bounding box center [87, 75] width 4 height 7
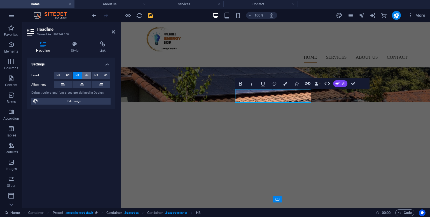
click at [86, 73] on span "H4" at bounding box center [87, 75] width 4 height 7
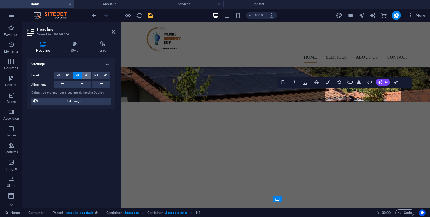
click at [86, 76] on span "H4" at bounding box center [87, 75] width 4 height 7
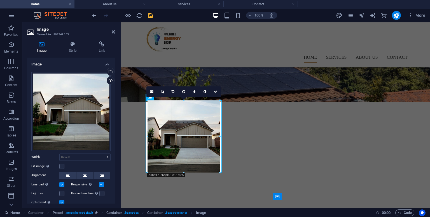
drag, startPoint x: 222, startPoint y: 100, endPoint x: 218, endPoint y: 105, distance: 6.8
type input "258"
select select "px"
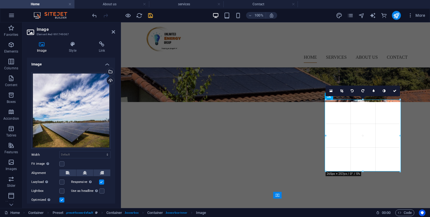
drag, startPoint x: 400, startPoint y: 100, endPoint x: 276, endPoint y: 82, distance: 125.4
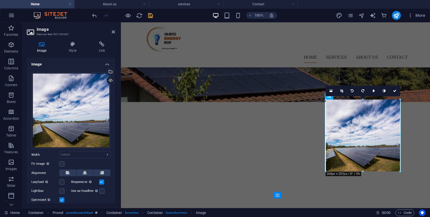
type input "265"
select select "px"
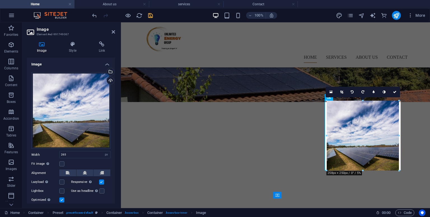
type input "258"
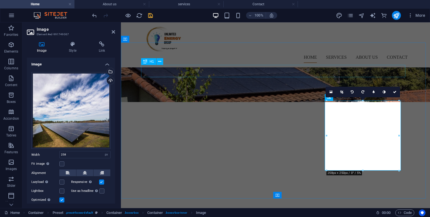
click at [342, 208] on div "We Install:" at bounding box center [275, 214] width 264 height 12
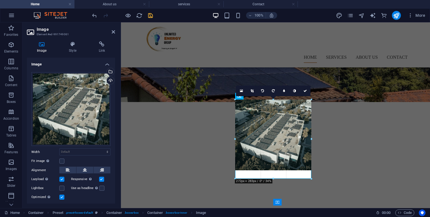
click at [310, 101] on div "180 170 160 150 140 130 120 110 100 90 80 70 60 50 40 30 20 10 0 -10 -20 -30 -4…" at bounding box center [273, 139] width 76 height 79
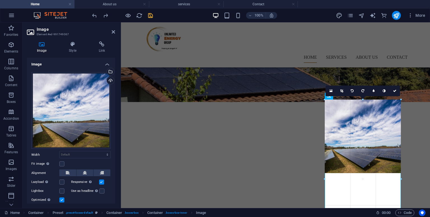
drag, startPoint x: 401, startPoint y: 101, endPoint x: 402, endPoint y: 125, distance: 23.5
click at [401, 125] on div "180 170 160 150 140 130 120 110 100 90 80 70 60 50 40 30 20 10 0 -10 -20 -30 -4…" at bounding box center [362, 179] width 76 height 159
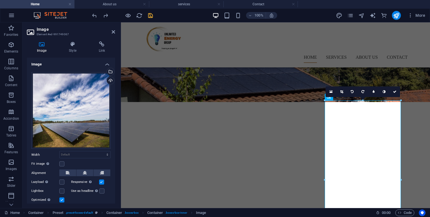
click at [402, 125] on div at bounding box center [401, 179] width 2 height 159
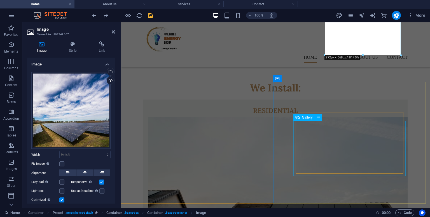
scroll to position [313, 0]
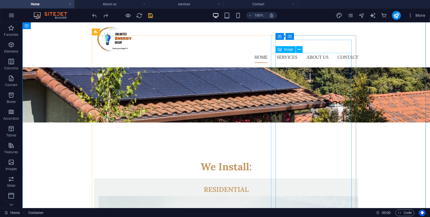
scroll to position [129, 0]
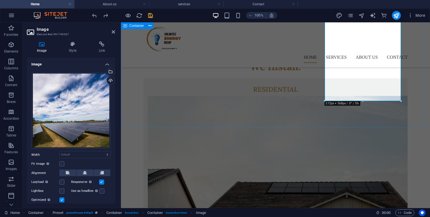
scroll to position [267, 0]
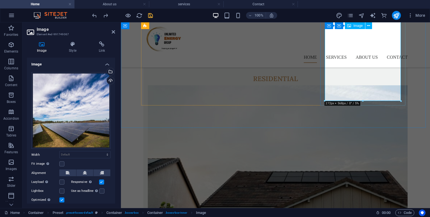
drag, startPoint x: 484, startPoint y: 123, endPoint x: 361, endPoint y: 66, distance: 134.8
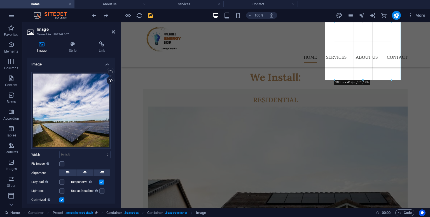
drag, startPoint x: 363, startPoint y: 102, endPoint x: 238, endPoint y: 36, distance: 141.4
type input "203"
select select "px"
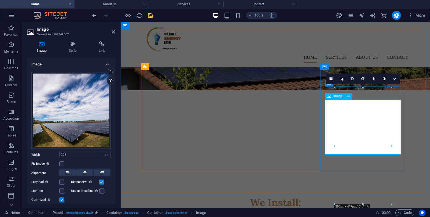
scroll to position [120, 0]
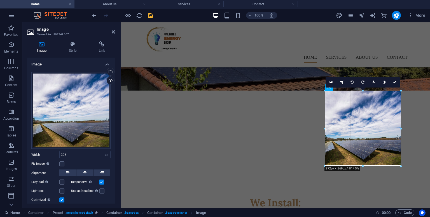
drag, startPoint x: 334, startPoint y: 155, endPoint x: 315, endPoint y: 175, distance: 27.5
type input "272"
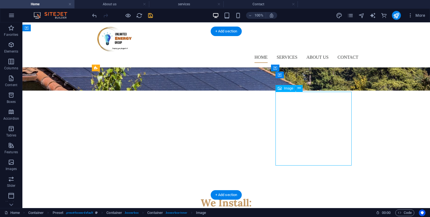
select select "px"
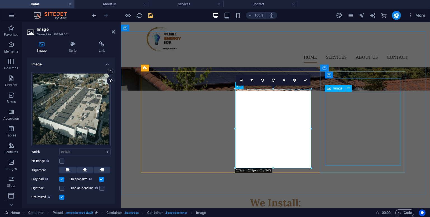
select select "px"
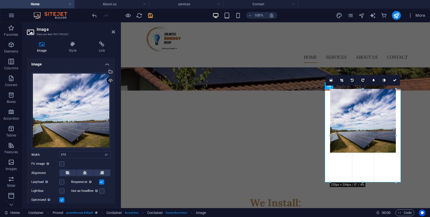
drag, startPoint x: 204, startPoint y: 144, endPoint x: 215, endPoint y: 138, distance: 12.9
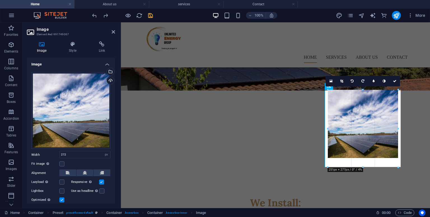
drag, startPoint x: 324, startPoint y: 165, endPoint x: 330, endPoint y: 162, distance: 5.8
type input "251"
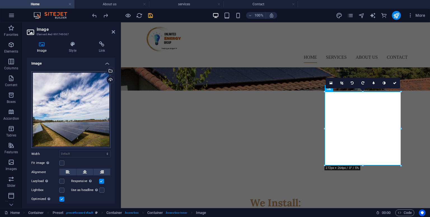
scroll to position [0, 0]
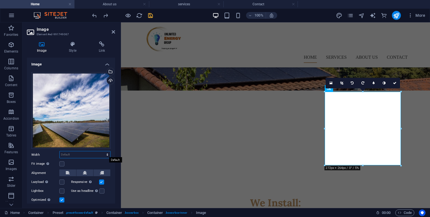
click at [106, 153] on select "Default auto px rem % em vh vw" at bounding box center [85, 154] width 51 height 7
click at [73, 47] on h4 "Style" at bounding box center [74, 47] width 30 height 12
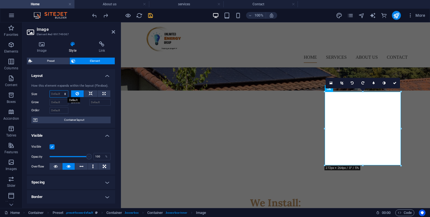
click at [64, 95] on select "Default auto px % 1/1 1/2 1/3 1/4 1/5 1/6 1/7 1/8 1/9 1/10" at bounding box center [59, 94] width 18 height 7
select select "1/1"
click at [59, 91] on select "Default auto px % 1/1 1/2 1/3 1/4 1/5 1/6 1/7 1/8 1/9 1/10" at bounding box center [59, 94] width 18 height 7
type input "100"
click at [65, 95] on select "Default auto px % 1/1 1/2 1/3 1/4 1/5 1/6 1/7 1/8 1/9 1/10" at bounding box center [64, 94] width 8 height 7
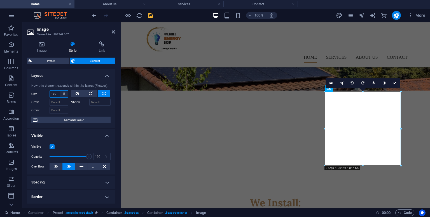
select select "1/1"
click at [60, 91] on select "Default auto px % 1/1 1/2 1/3 1/4 1/5 1/6 1/7 1/8 1/9 1/10" at bounding box center [64, 94] width 8 height 7
select select "DISABLED_OPTION_VALUE"
click at [62, 129] on h4 "Visible" at bounding box center [71, 134] width 88 height 10
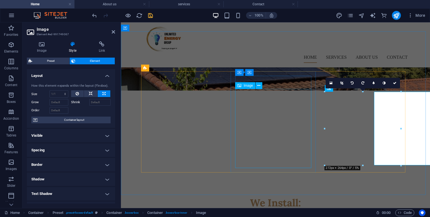
type input "100"
select select "%"
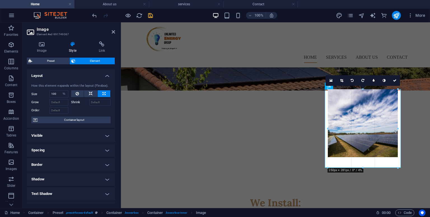
drag, startPoint x: 324, startPoint y: 165, endPoint x: 210, endPoint y: 138, distance: 118.0
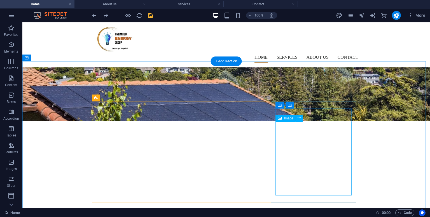
scroll to position [90, 0]
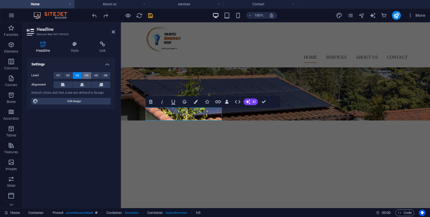
click at [84, 76] on button "H4" at bounding box center [86, 75] width 9 height 7
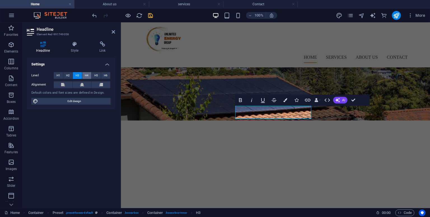
click at [84, 73] on button "H4" at bounding box center [86, 75] width 9 height 7
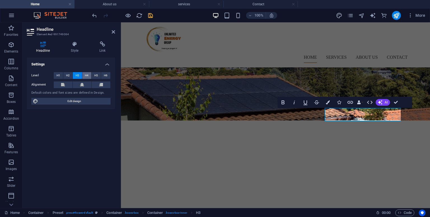
click at [86, 75] on span "H4" at bounding box center [87, 75] width 4 height 7
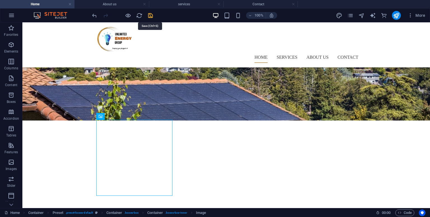
click at [150, 15] on icon "save" at bounding box center [150, 15] width 6 height 6
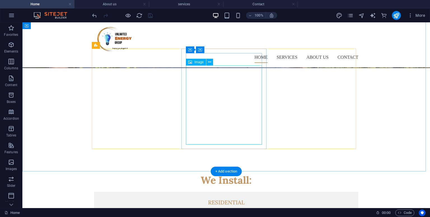
scroll to position [152, 0]
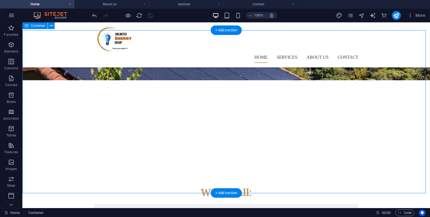
scroll to position [104, 0]
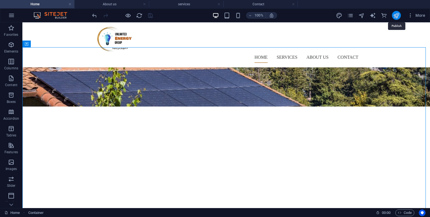
drag, startPoint x: 396, startPoint y: 12, endPoint x: 371, endPoint y: 3, distance: 25.6
click at [396, 12] on icon "publish" at bounding box center [396, 15] width 6 height 6
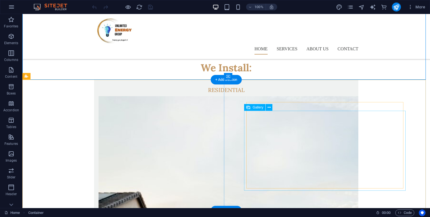
scroll to position [232, 0]
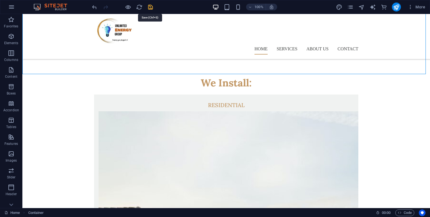
click at [148, 6] on icon "save" at bounding box center [150, 7] width 6 height 6
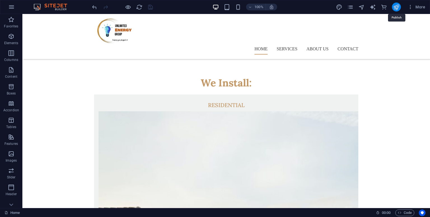
click at [397, 6] on icon "publish" at bounding box center [396, 7] width 6 height 6
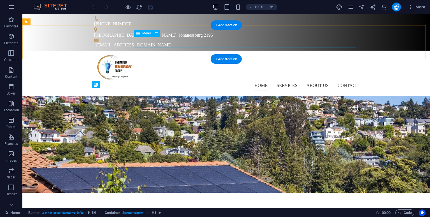
click at [349, 80] on nav "Home services About us Contact" at bounding box center [226, 85] width 264 height 11
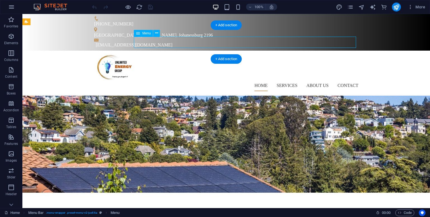
click at [349, 80] on nav "Home services About us Contact" at bounding box center [226, 85] width 264 height 11
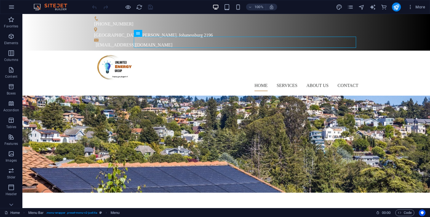
click at [346, 9] on div "More" at bounding box center [381, 7] width 91 height 9
click at [352, 7] on icon "pages" at bounding box center [350, 7] width 6 height 6
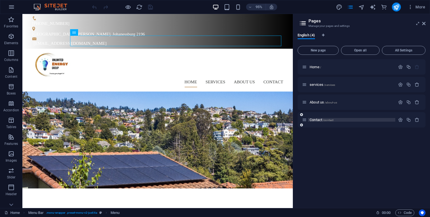
click at [314, 118] on span "Contact /contact" at bounding box center [321, 120] width 24 height 4
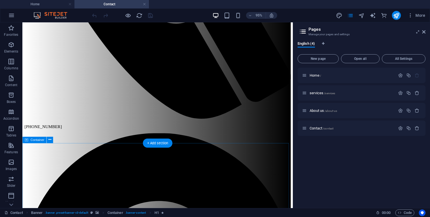
scroll to position [280, 0]
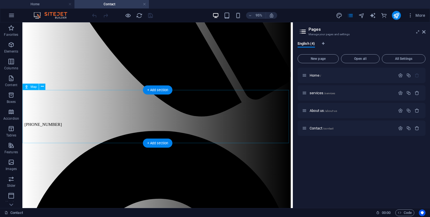
select select "1"
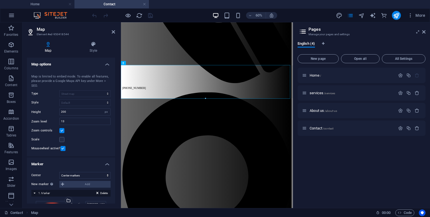
scroll to position [0, 0]
click at [95, 48] on h4 "Style" at bounding box center [93, 47] width 43 height 12
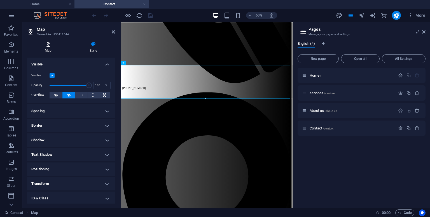
click at [48, 46] on icon at bounding box center [48, 44] width 43 height 6
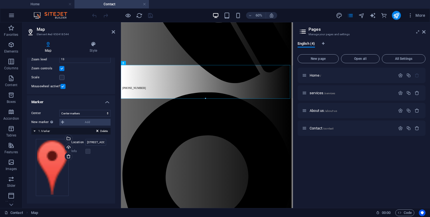
scroll to position [62, 0]
click at [93, 144] on input "950 Pennsylvania Ave NW, 20530 Washington, DC" at bounding box center [95, 142] width 21 height 7
drag, startPoint x: 206, startPoint y: 164, endPoint x: 237, endPoint y: 240, distance: 81.8
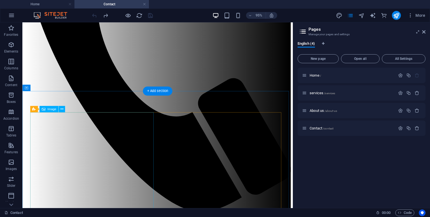
scroll to position [281, 0]
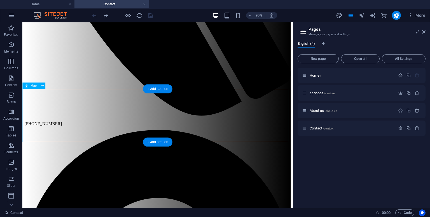
select select "1"
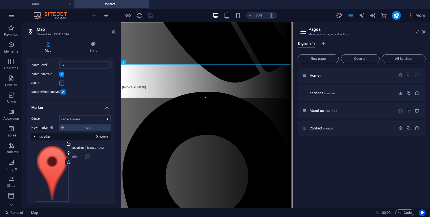
scroll to position [57, 0]
click at [86, 147] on input "950 Pennsylvania Ave NW, 20530 Washington, DC" at bounding box center [95, 147] width 21 height 7
type input "9"
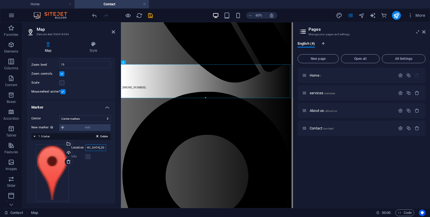
type input "west street, Sandton, Johannesburg, South Africa"
click at [86, 182] on div "Drag files here, click to choose files or select files from Files or our free s…" at bounding box center [71, 172] width 70 height 57
click at [90, 186] on div "Drag files here, click to choose files or select files from Files or our free s…" at bounding box center [71, 172] width 70 height 57
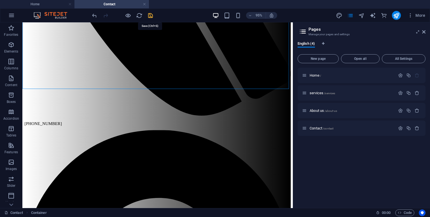
click at [151, 13] on icon "save" at bounding box center [150, 15] width 6 height 6
checkbox input "false"
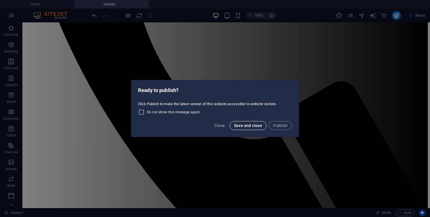
click at [244, 123] on span "Save and close" at bounding box center [248, 125] width 28 height 4
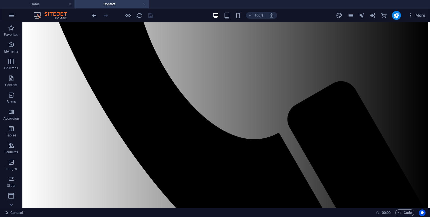
click at [396, 10] on div "100% More" at bounding box center [214, 15] width 429 height 13
click at [395, 15] on icon "publish" at bounding box center [396, 15] width 6 height 6
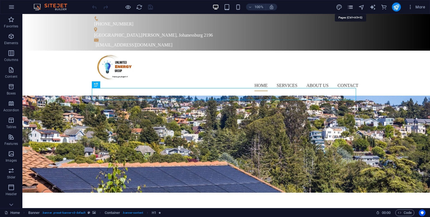
click at [350, 9] on icon "pages" at bounding box center [350, 7] width 6 height 6
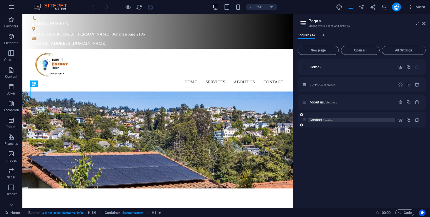
click at [318, 119] on span "Contact /contact" at bounding box center [321, 120] width 24 height 4
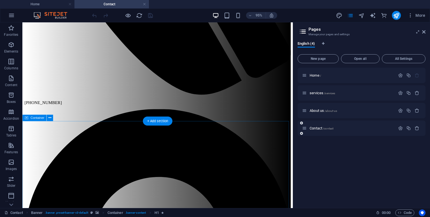
scroll to position [303, 0]
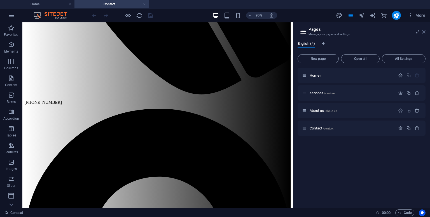
click at [425, 31] on icon at bounding box center [423, 32] width 3 height 4
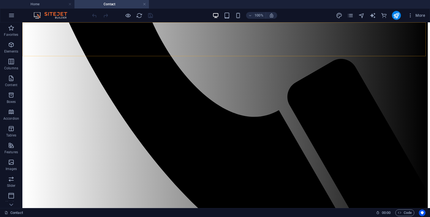
click at [351, 15] on icon "pages" at bounding box center [350, 15] width 6 height 6
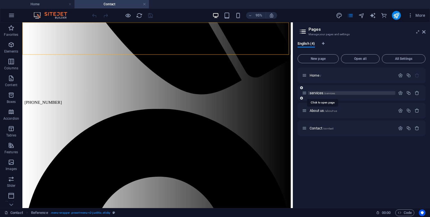
click at [320, 94] on span "services /services" at bounding box center [321, 93] width 25 height 4
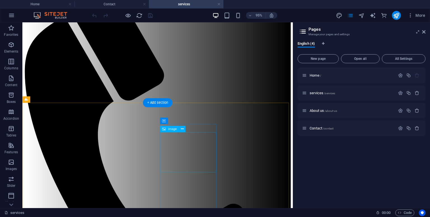
scroll to position [0, 0]
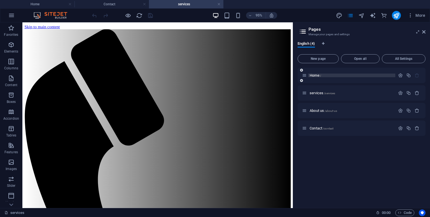
click at [313, 75] on span "Home /" at bounding box center [314, 75] width 11 height 4
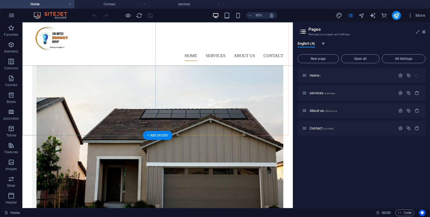
scroll to position [332, 0]
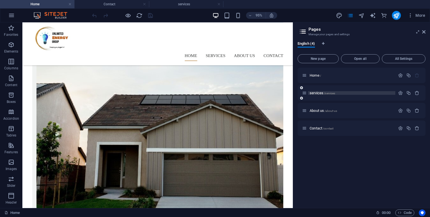
click at [314, 93] on span "services /services" at bounding box center [321, 93] width 25 height 4
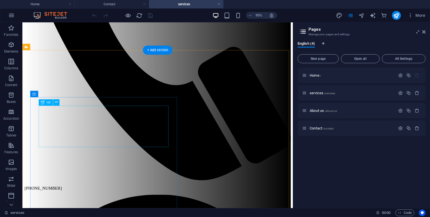
scroll to position [251, 0]
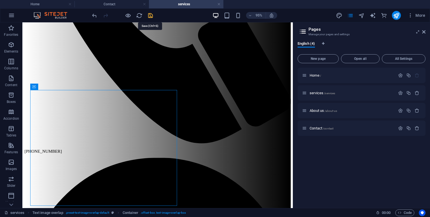
click at [149, 14] on icon "save" at bounding box center [150, 15] width 6 height 6
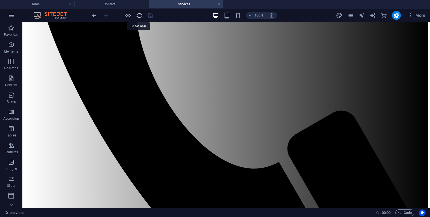
click at [141, 15] on icon "reload" at bounding box center [139, 15] width 6 height 6
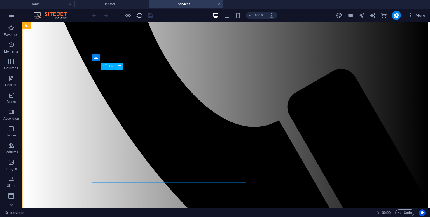
scroll to position [293, 0]
click at [139, 16] on icon "reload" at bounding box center [139, 15] width 6 height 6
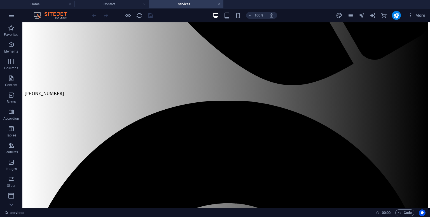
scroll to position [498, 0]
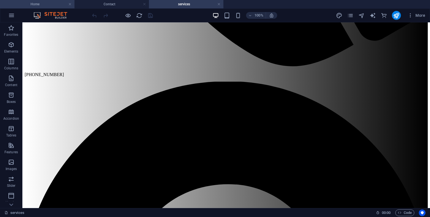
click at [49, 3] on h4 "Home" at bounding box center [37, 4] width 74 height 6
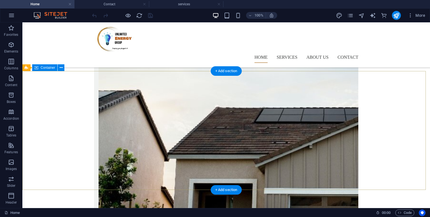
scroll to position [374, 0]
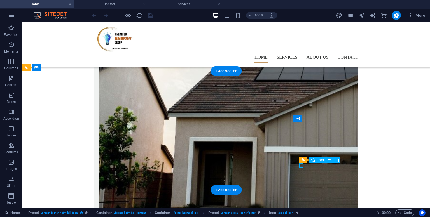
select select "xMidYMid"
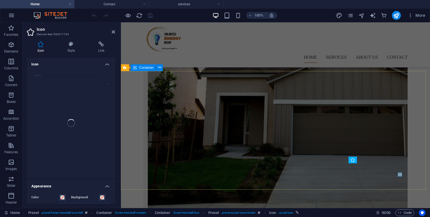
scroll to position [365, 0]
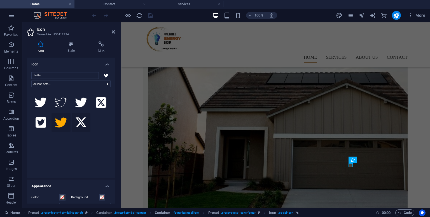
click at [80, 124] on icon at bounding box center [81, 122] width 11 height 10
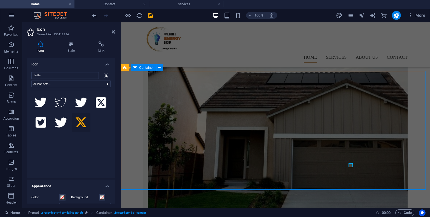
scroll to position [374, 0]
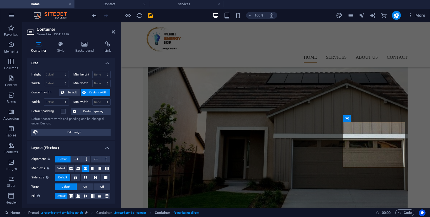
scroll to position [0, 0]
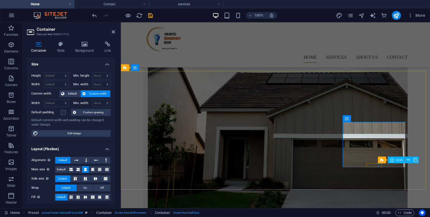
select select "xMidYMid"
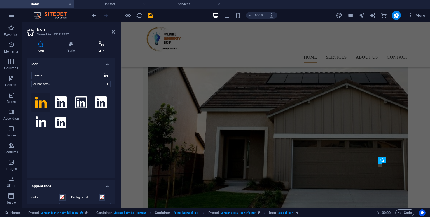
click at [97, 42] on icon at bounding box center [101, 44] width 27 height 6
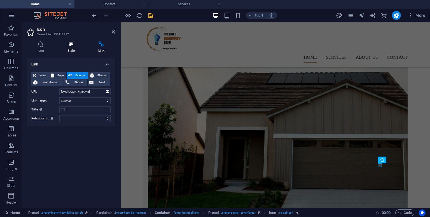
click at [68, 45] on icon at bounding box center [71, 44] width 29 height 6
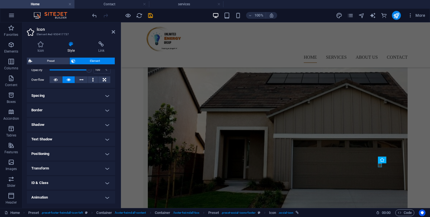
scroll to position [102, 0]
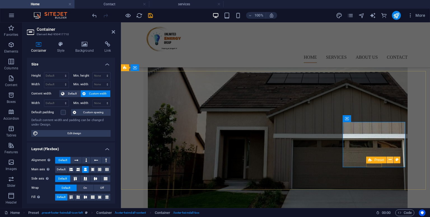
click at [390, 160] on icon at bounding box center [389, 160] width 3 height 6
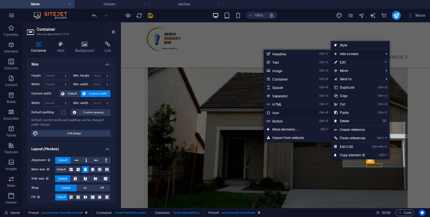
click at [289, 112] on link "Ctrl 8 Icon" at bounding box center [286, 113] width 46 height 8
select select "xMidYMid"
select select "px"
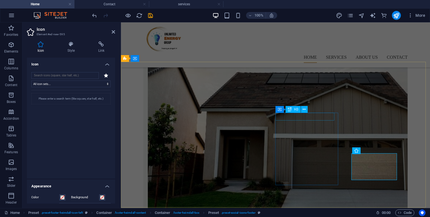
scroll to position [374, 0]
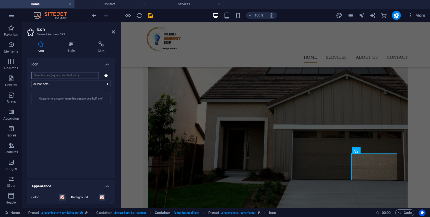
type input "E"
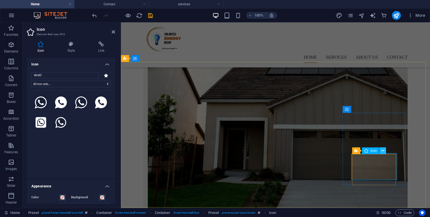
type input "WHAT"
click at [383, 152] on icon at bounding box center [382, 151] width 3 height 6
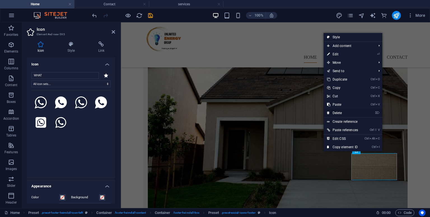
click at [344, 112] on link "⌦ Delete" at bounding box center [342, 113] width 38 height 8
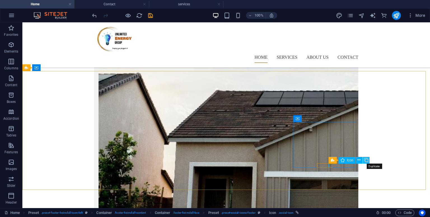
click at [365, 159] on icon at bounding box center [366, 160] width 4 height 6
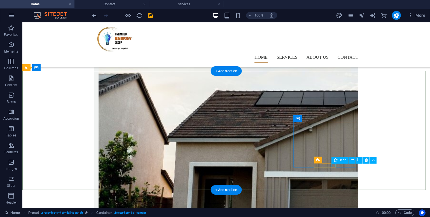
select select "xMidYMid"
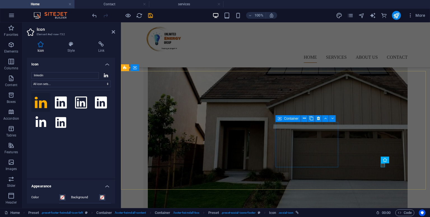
scroll to position [365, 0]
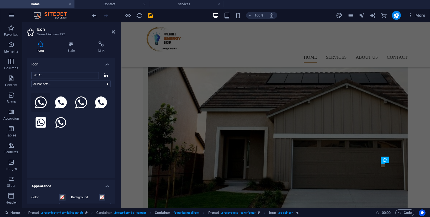
type input "WHAT"
click at [45, 104] on icon at bounding box center [41, 103] width 12 height 12
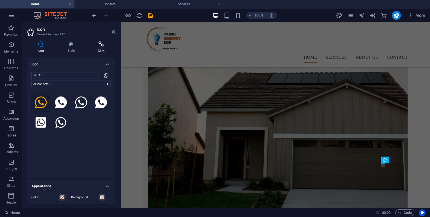
click at [100, 44] on icon at bounding box center [101, 44] width 27 height 6
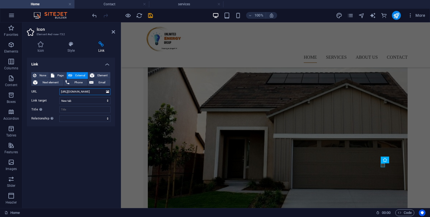
click at [79, 91] on input "[URL][DOMAIN_NAME]" at bounding box center [84, 91] width 51 height 7
drag, startPoint x: 180, startPoint y: 114, endPoint x: 145, endPoint y: 105, distance: 35.9
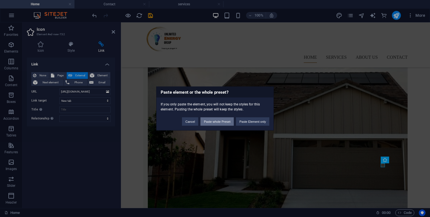
click at [225, 118] on button "Paste whole Preset" at bounding box center [216, 121] width 33 height 8
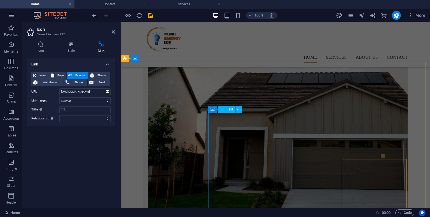
scroll to position [374, 0]
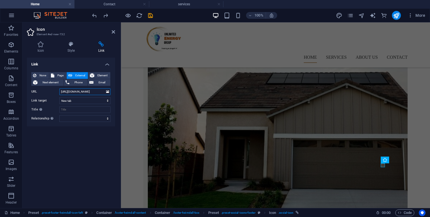
scroll to position [0, 186]
drag, startPoint x: 182, startPoint y: 114, endPoint x: 129, endPoint y: 99, distance: 55.0
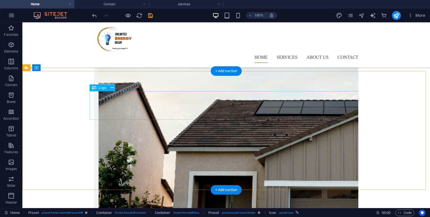
scroll to position [374, 0]
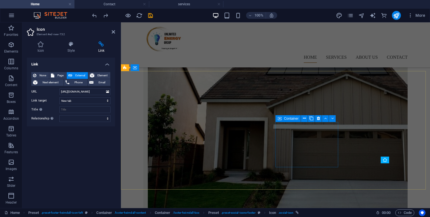
scroll to position [365, 0]
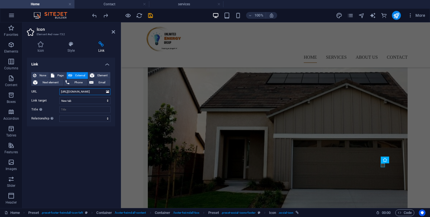
click at [102, 91] on input "[URL][DOMAIN_NAME]" at bounding box center [84, 91] width 51 height 7
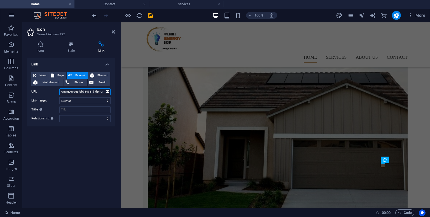
click at [104, 91] on input "-energy-group-bbb34631b?lipi=urn%3Ali%3Apage%3Ad_flagship3_profile_view_base_co…" at bounding box center [84, 91] width 51 height 7
click at [104, 91] on input "%3Ali%3Apage%3Ad_flagship3_profile_view_base_contact_details%3BhcRvNKLPSPKhUV9%…" at bounding box center [84, 91] width 51 height 7
click at [98, 90] on input "file_view_base_contact_details%3BhcRvNKLPSPKhUV9%2BTOhZUA%3D%3D" at bounding box center [84, 91] width 51 height 7
click at [98, 90] on input "fs%3BhcRvNKLPSPKhUV9%2BTOhZUA%3D%3D" at bounding box center [84, 91] width 51 height 7
click at [98, 90] on input "BTOhZUA%3D%3D" at bounding box center [84, 91] width 51 height 7
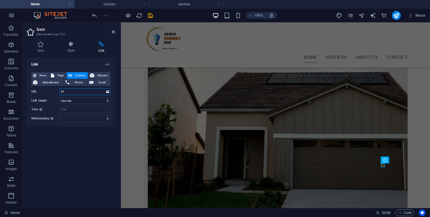
type input "B"
paste input "[URL][DOMAIN_NAME]<number>"
type input "[URL][DOMAIN_NAME]"
click at [98, 138] on div "Link None Page External Element Next element Phone Email Page Home services Abo…" at bounding box center [71, 131] width 88 height 146
click at [68, 142] on div "Link None Page External Element Next element Phone Email Page Home services Abo…" at bounding box center [71, 131] width 88 height 146
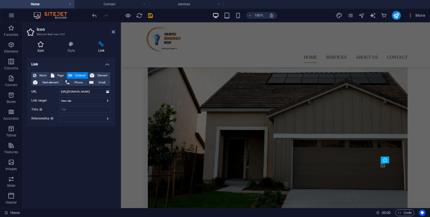
click at [38, 45] on icon at bounding box center [41, 44] width 28 height 6
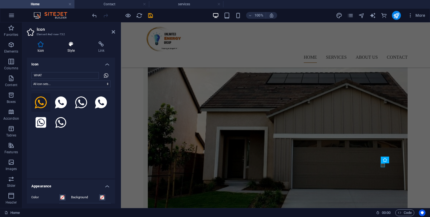
click at [70, 46] on icon at bounding box center [71, 44] width 29 height 6
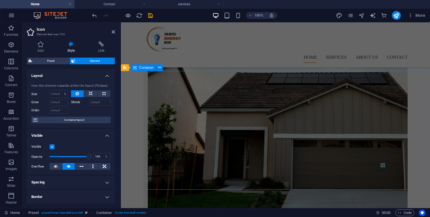
scroll to position [374, 0]
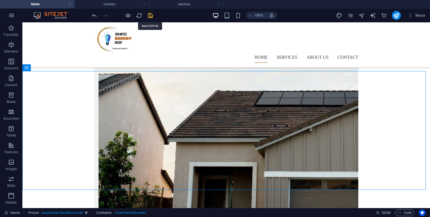
click at [149, 16] on icon "save" at bounding box center [150, 15] width 6 height 6
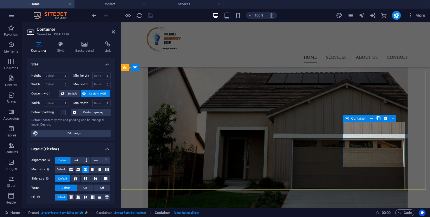
click at [59, 170] on span "Default" at bounding box center [61, 169] width 9 height 7
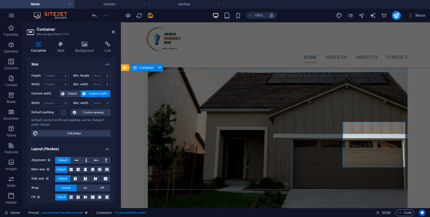
scroll to position [374, 0]
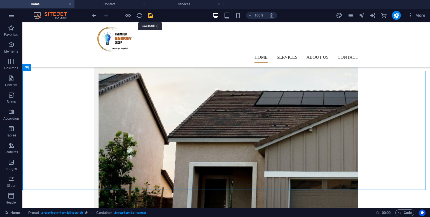
click at [149, 17] on icon "save" at bounding box center [150, 15] width 6 height 6
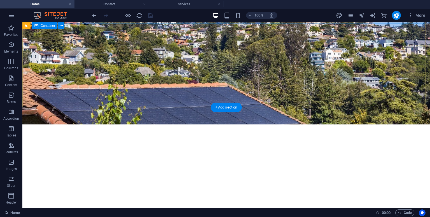
scroll to position [0, 0]
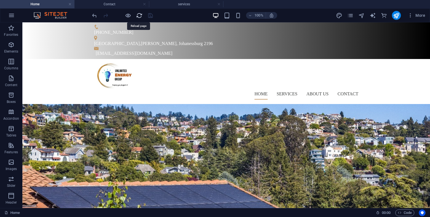
click at [140, 14] on icon "reload" at bounding box center [139, 15] width 6 height 6
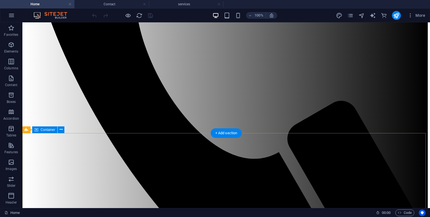
scroll to position [374, 0]
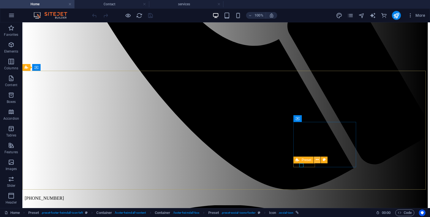
click at [317, 159] on icon at bounding box center [317, 160] width 3 height 6
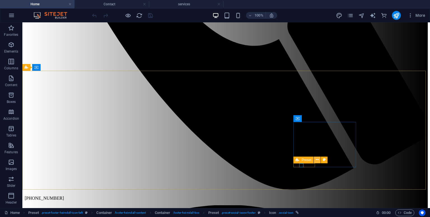
click at [317, 159] on icon at bounding box center [317, 160] width 3 height 6
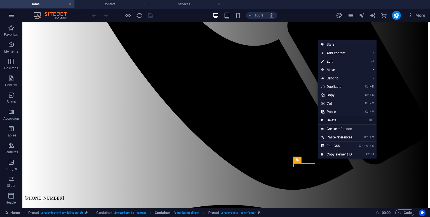
click at [331, 120] on link "⌦ Delete" at bounding box center [336, 120] width 38 height 8
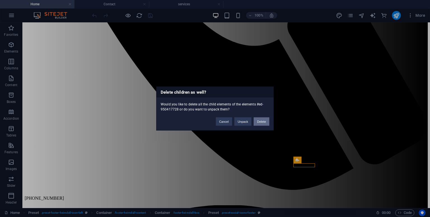
click at [257, 122] on button "Delete" at bounding box center [261, 121] width 16 height 8
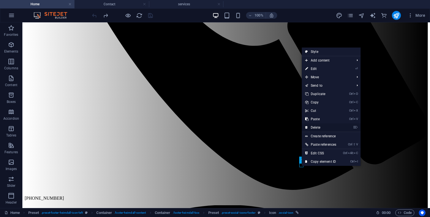
click at [317, 124] on link "⌦ Delete" at bounding box center [321, 127] width 38 height 8
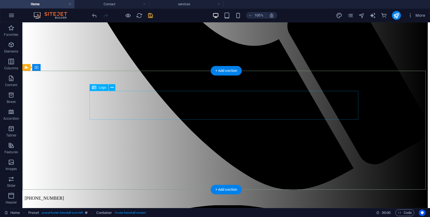
scroll to position [374, 0]
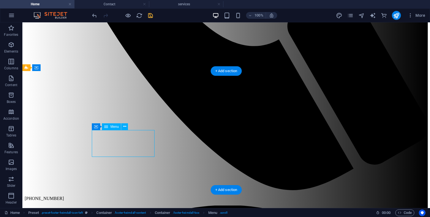
select select
select select "1"
select select
select select "2"
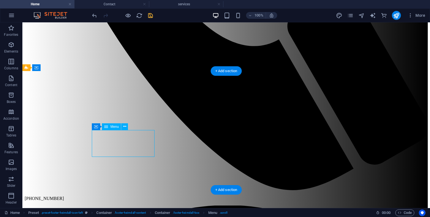
select select
select select "3"
select select
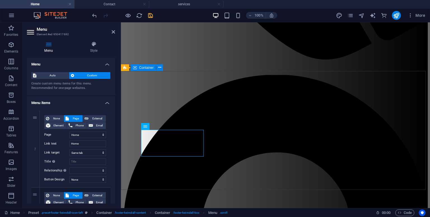
scroll to position [365, 0]
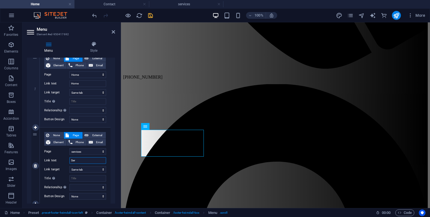
click at [81, 159] on input "Ser" at bounding box center [87, 160] width 37 height 7
type input "Services"
select select
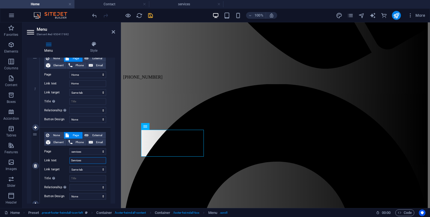
select select
type input "Services"
click at [109, 170] on div "1 None Page External Element Phone Email Page Home services About us Contact El…" at bounding box center [71, 204] width 88 height 316
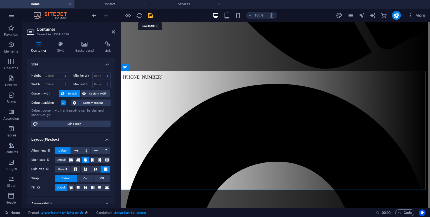
click at [151, 13] on icon "save" at bounding box center [150, 15] width 6 height 6
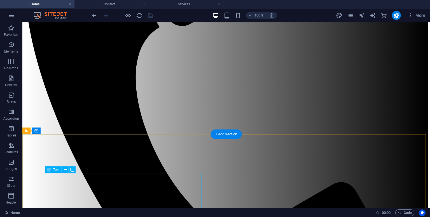
scroll to position [162, 0]
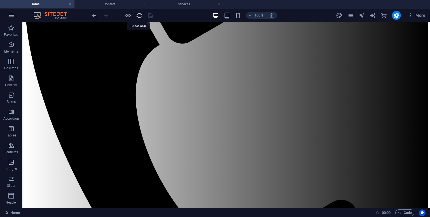
click at [138, 13] on icon "reload" at bounding box center [139, 15] width 6 height 6
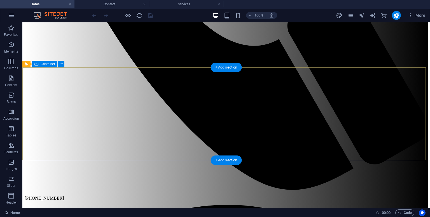
scroll to position [0, 0]
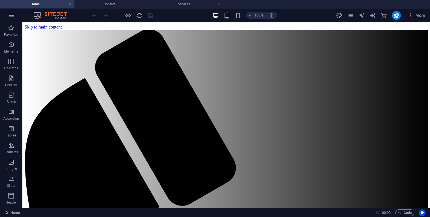
click at [149, 14] on div at bounding box center [122, 15] width 63 height 9
click at [142, 15] on icon "reload" at bounding box center [139, 15] width 6 height 6
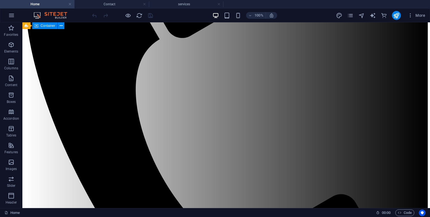
scroll to position [170, 0]
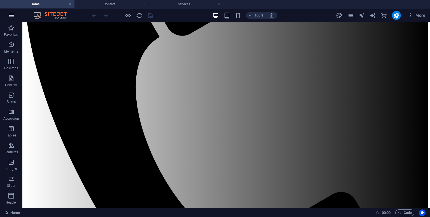
click at [8, 19] on button "button" at bounding box center [11, 15] width 13 height 13
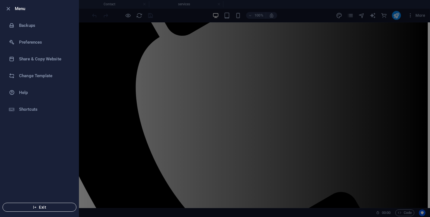
click at [44, 205] on span "Exit" at bounding box center [39, 207] width 64 height 4
